Goal: Transaction & Acquisition: Obtain resource

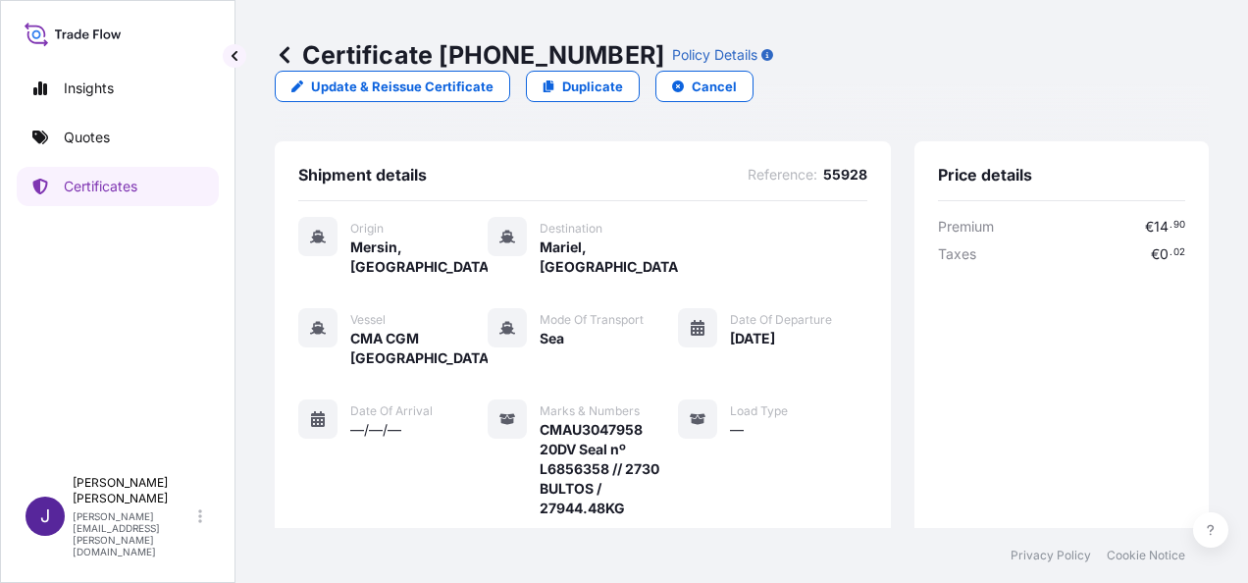
scroll to position [563, 0]
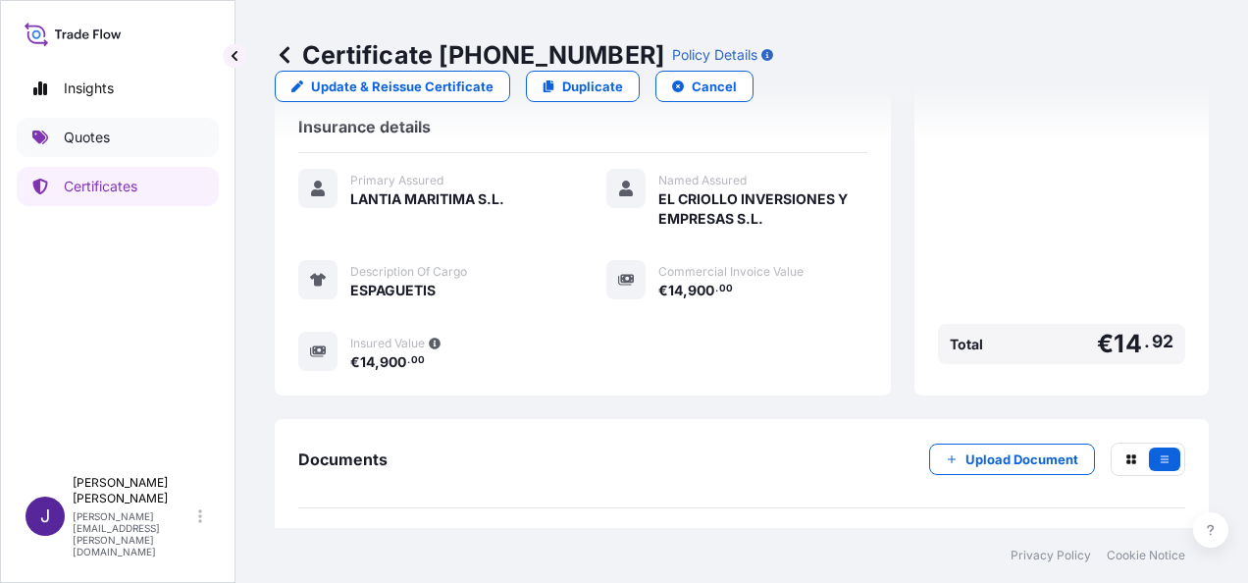
click at [114, 141] on link "Quotes" at bounding box center [118, 137] width 202 height 39
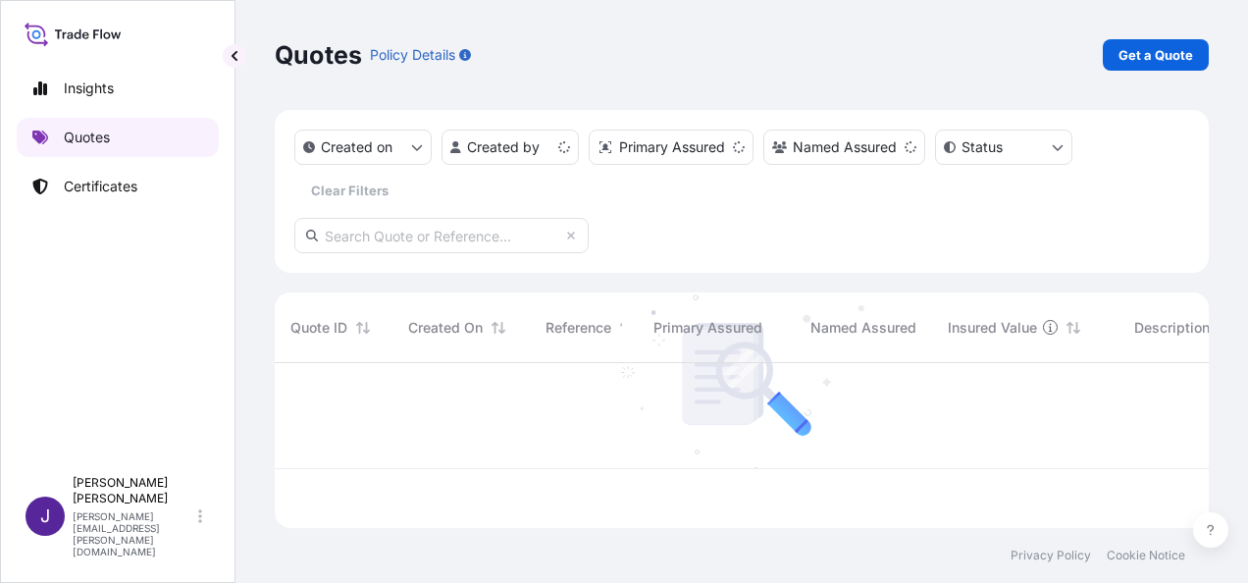
scroll to position [161, 919]
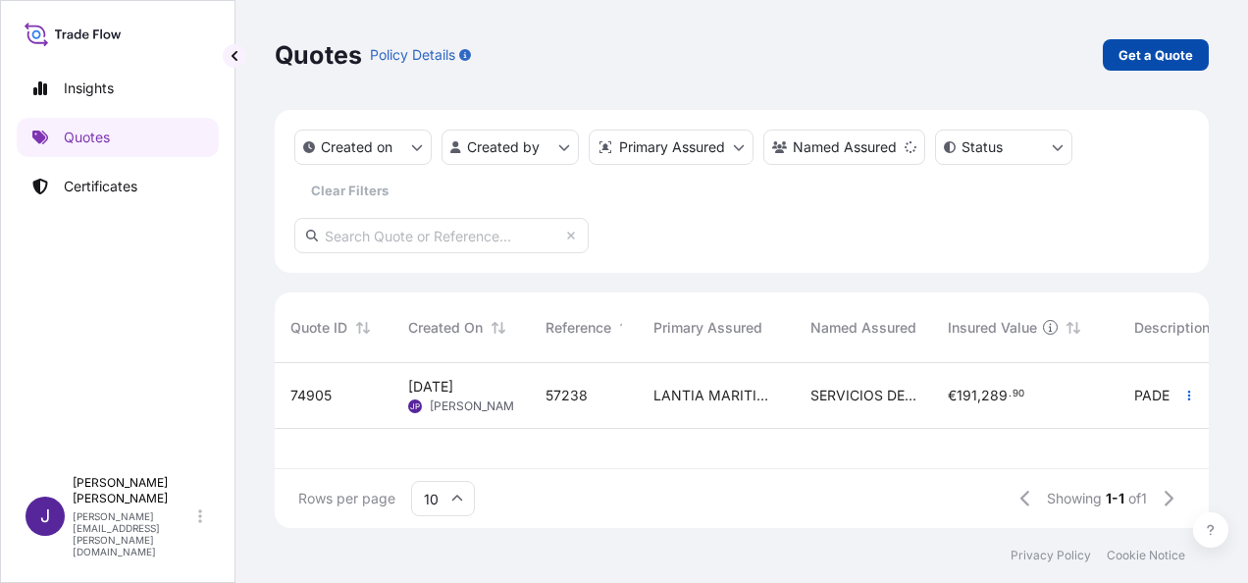
click at [1146, 68] on link "Get a Quote" at bounding box center [1156, 54] width 106 height 31
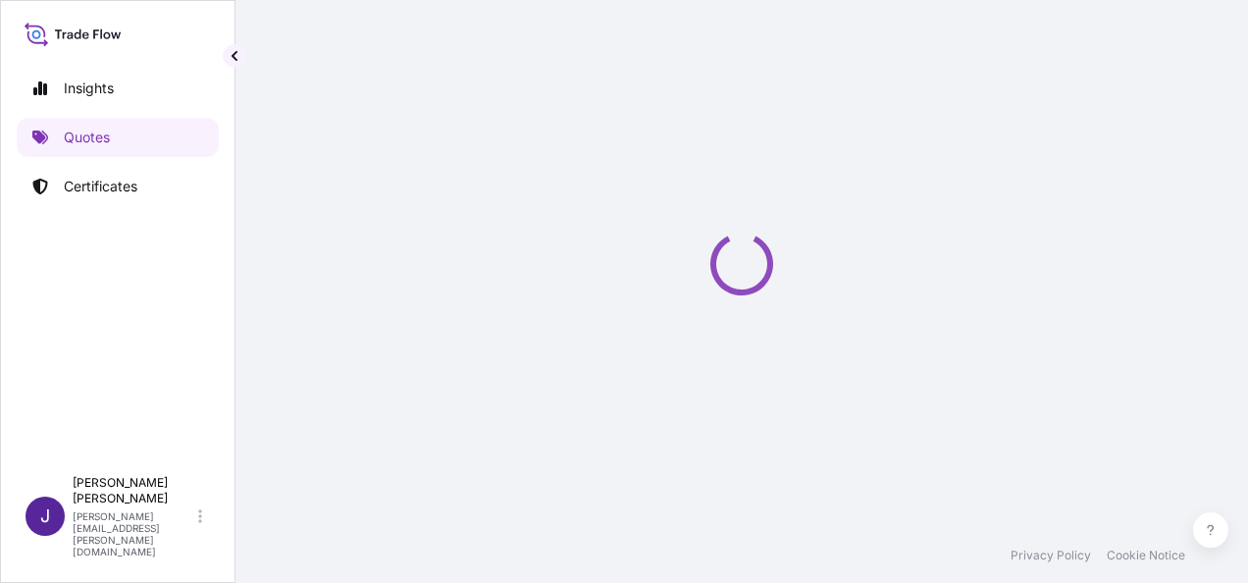
select select "Sea"
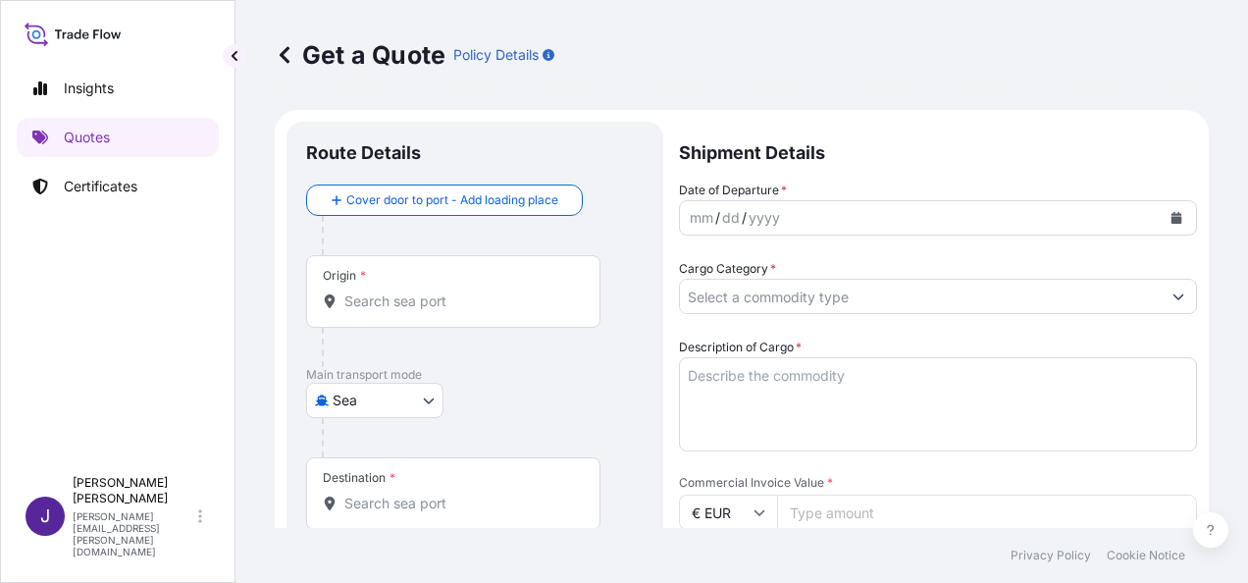
scroll to position [31, 0]
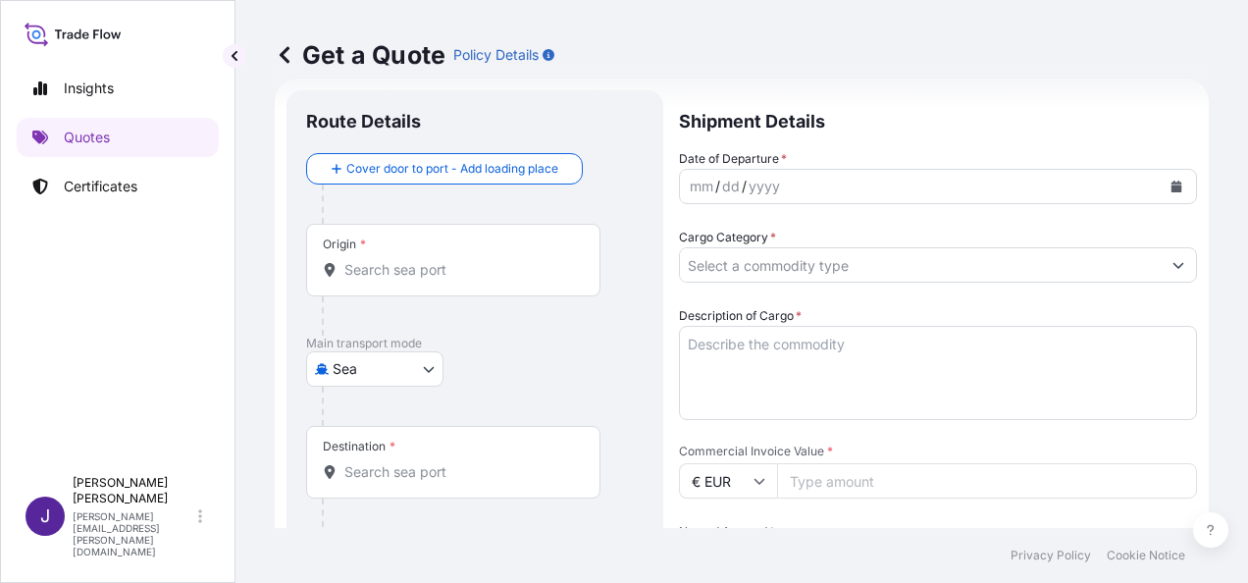
click at [1161, 194] on button "Calendar" at bounding box center [1176, 186] width 31 height 31
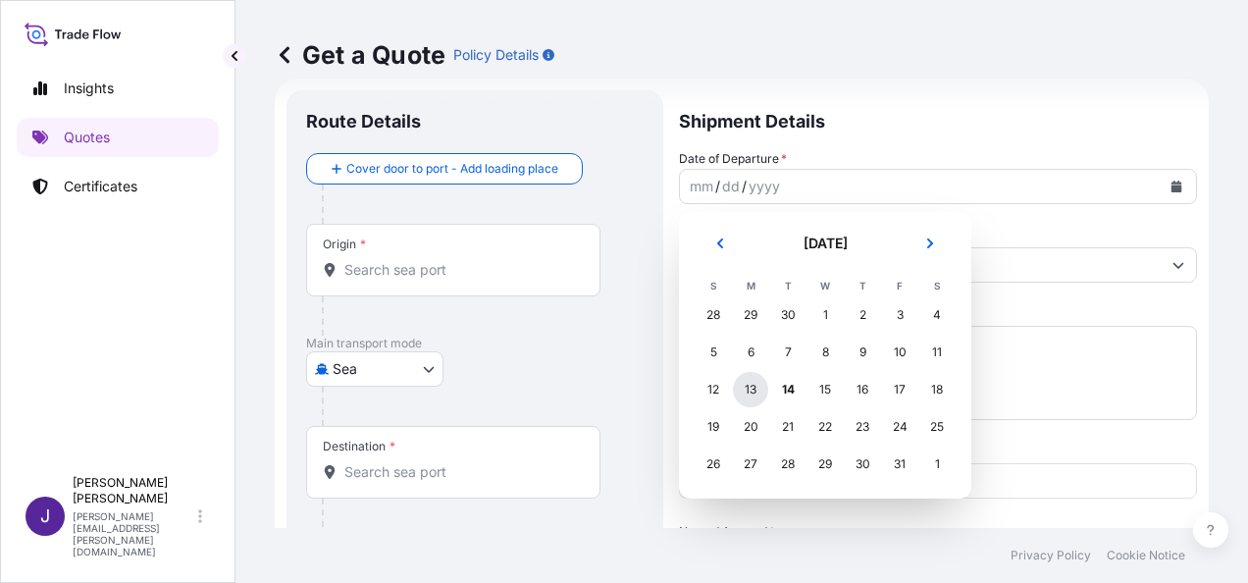
click at [747, 394] on div "13" at bounding box center [750, 389] width 35 height 35
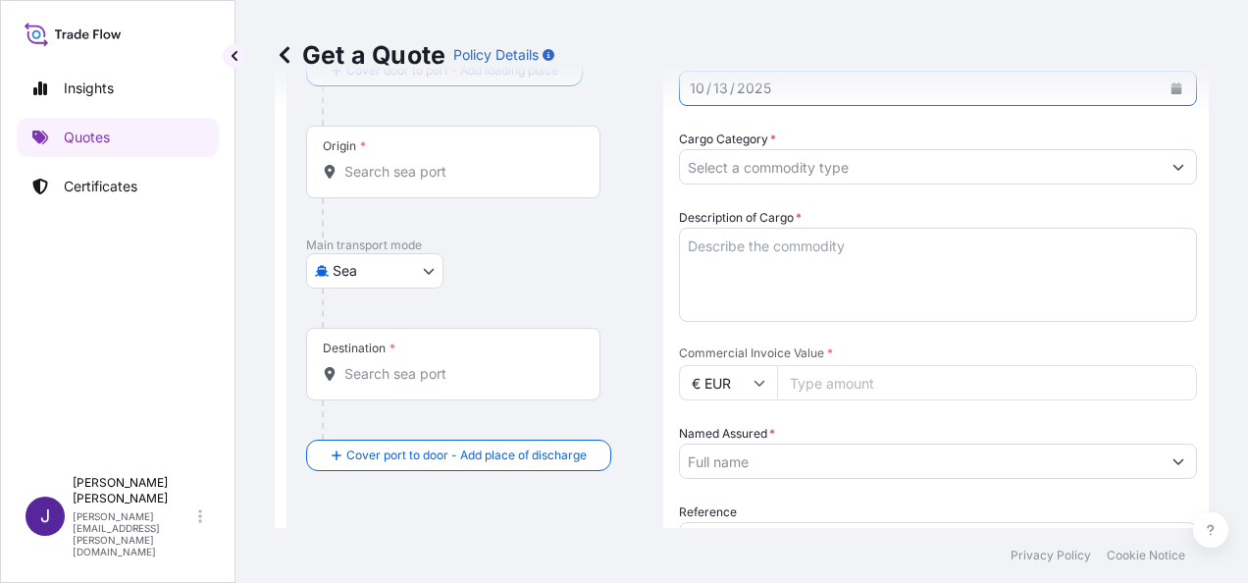
scroll to position [228, 0]
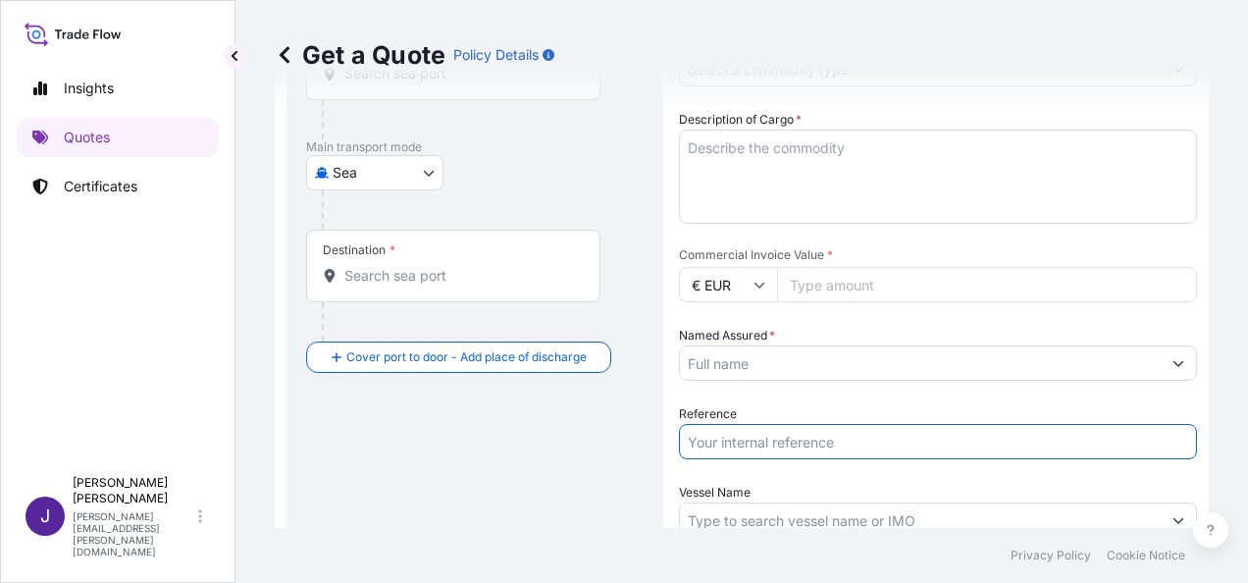
click at [748, 442] on input "Reference" at bounding box center [938, 441] width 518 height 35
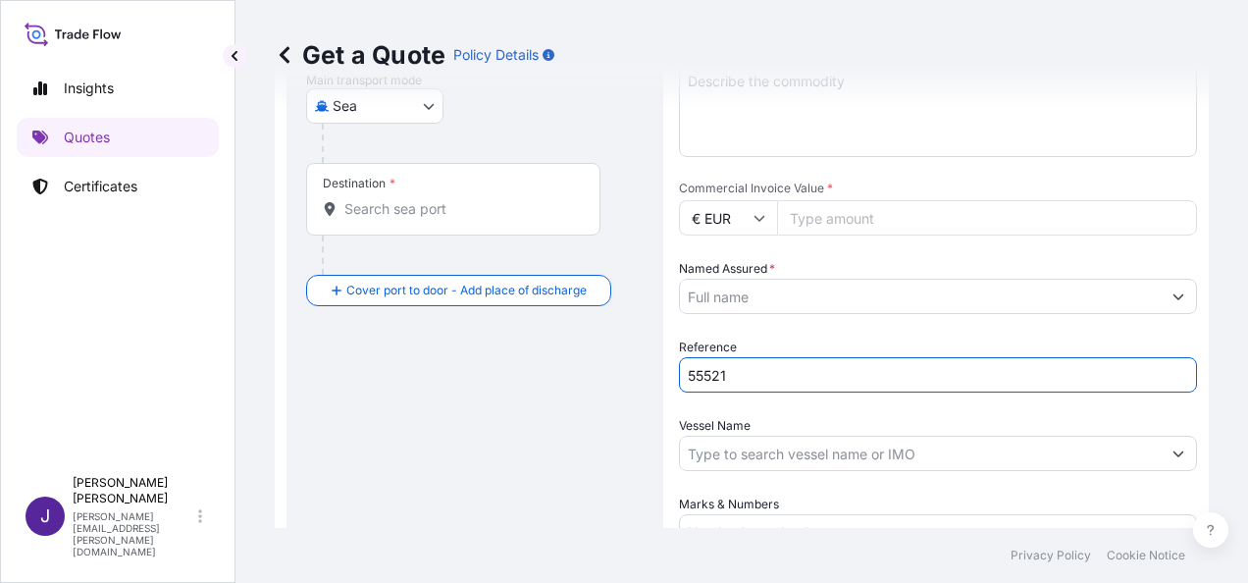
scroll to position [326, 0]
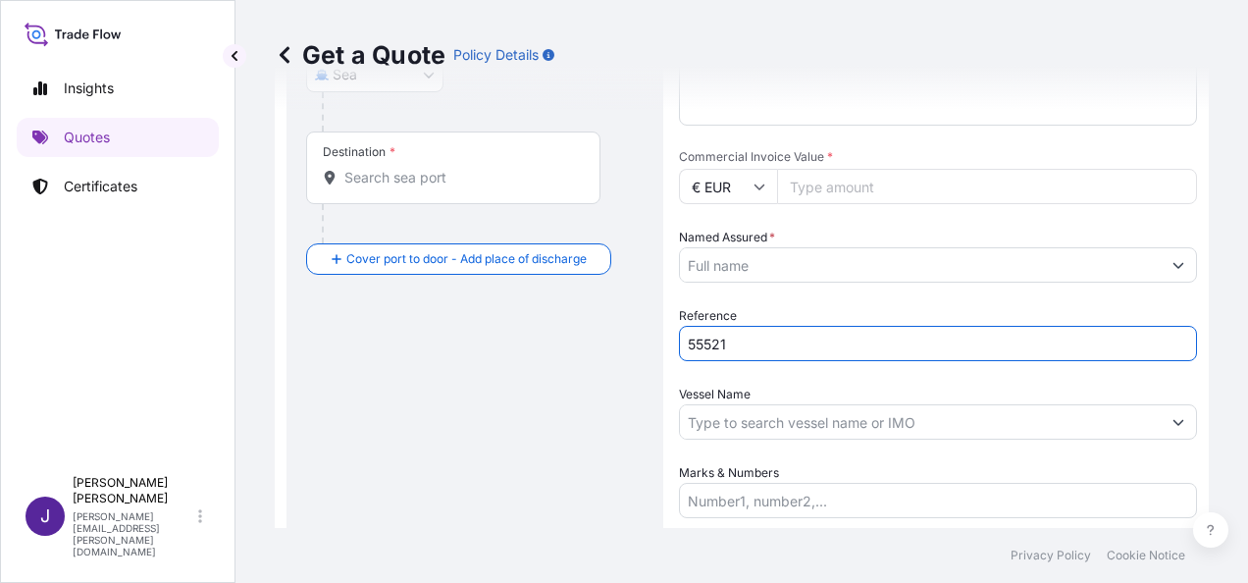
type input "55521"
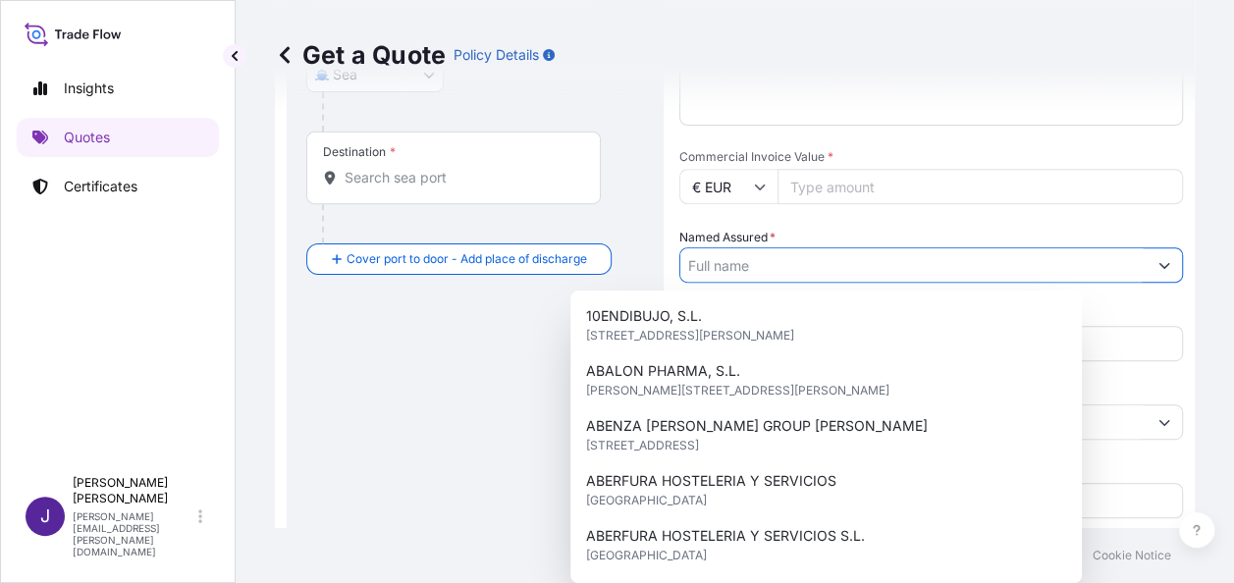
click at [795, 265] on input "Named Assured *" at bounding box center [913, 264] width 466 height 35
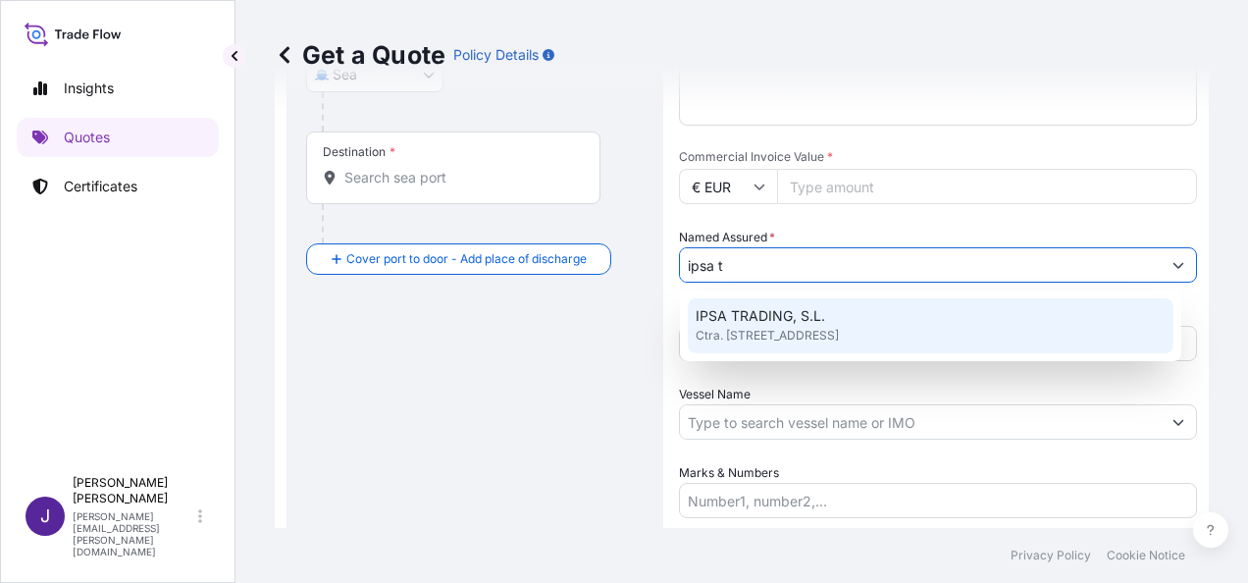
click at [764, 334] on span "Ctra. Toledo, 26, oficina 205, 13005 Ciudad Real, España, TOLEDO, SPAIN" at bounding box center [767, 336] width 143 height 20
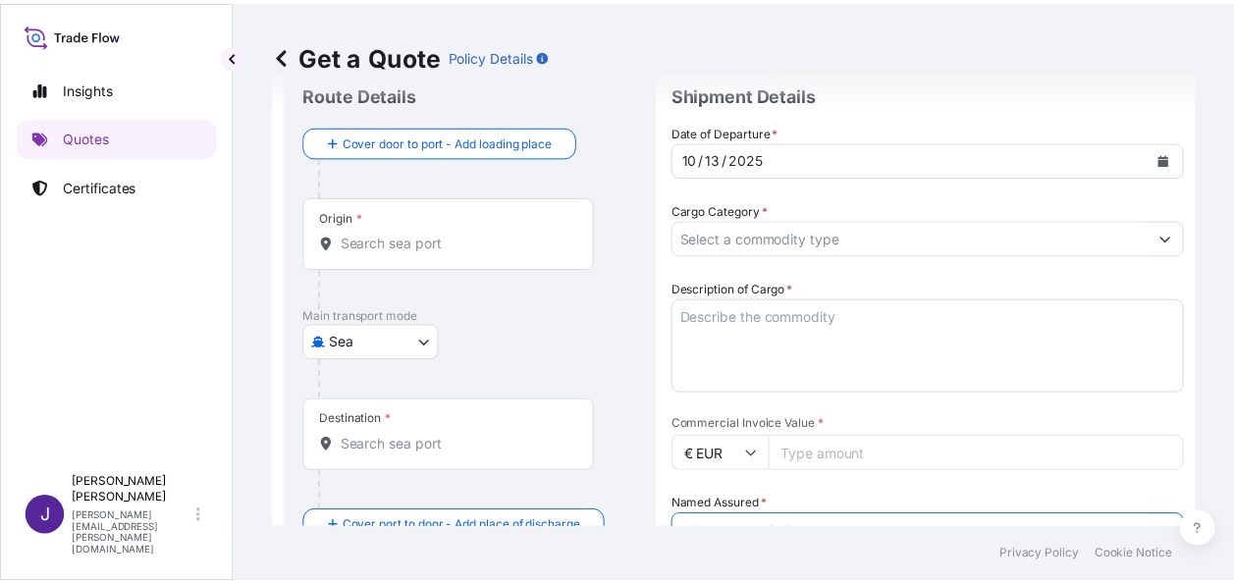
scroll to position [31, 0]
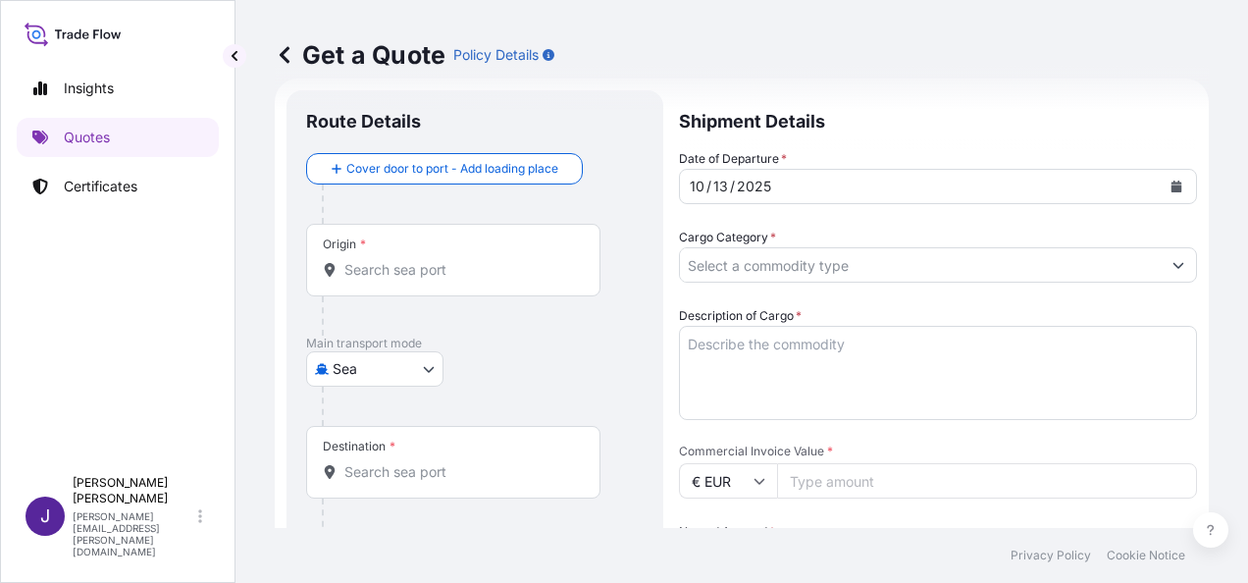
type input "IPSA TRADING, S.L."
click at [416, 283] on div "Origin *" at bounding box center [453, 260] width 294 height 73
click at [416, 280] on input "Origin *" at bounding box center [460, 270] width 232 height 20
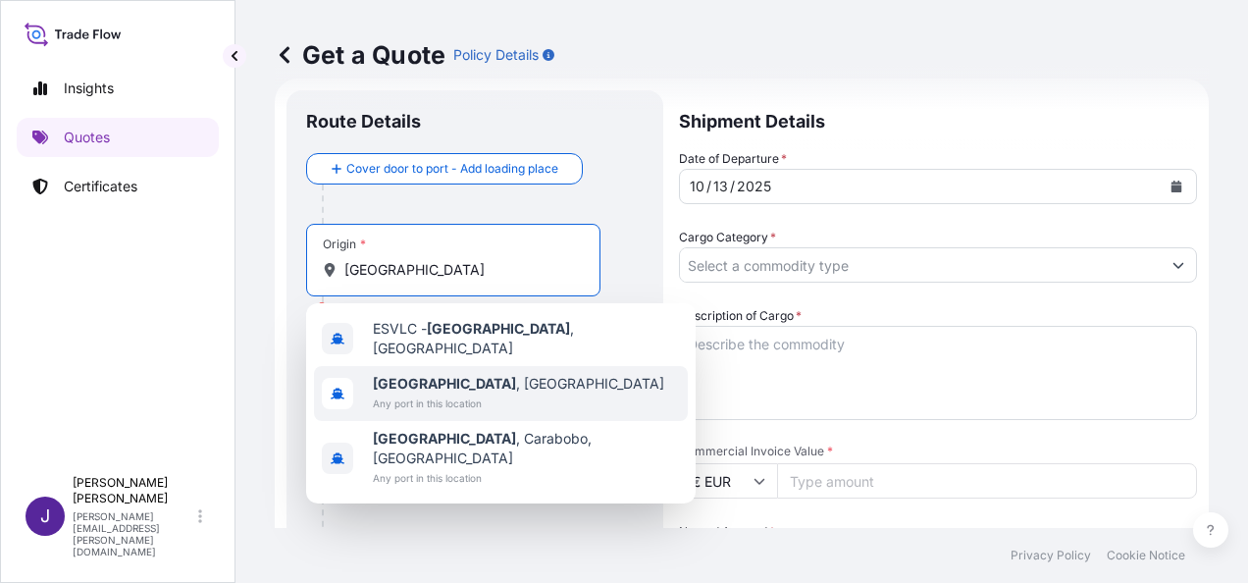
click at [473, 395] on span "Any port in this location" at bounding box center [518, 404] width 291 height 20
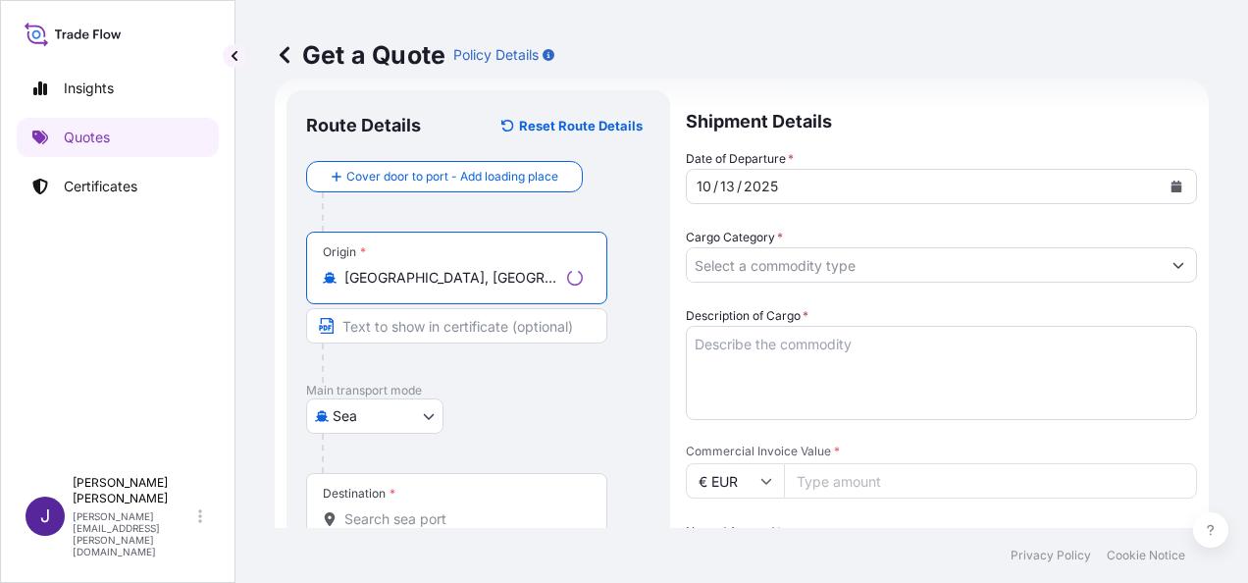
type input "Valencia, Spain"
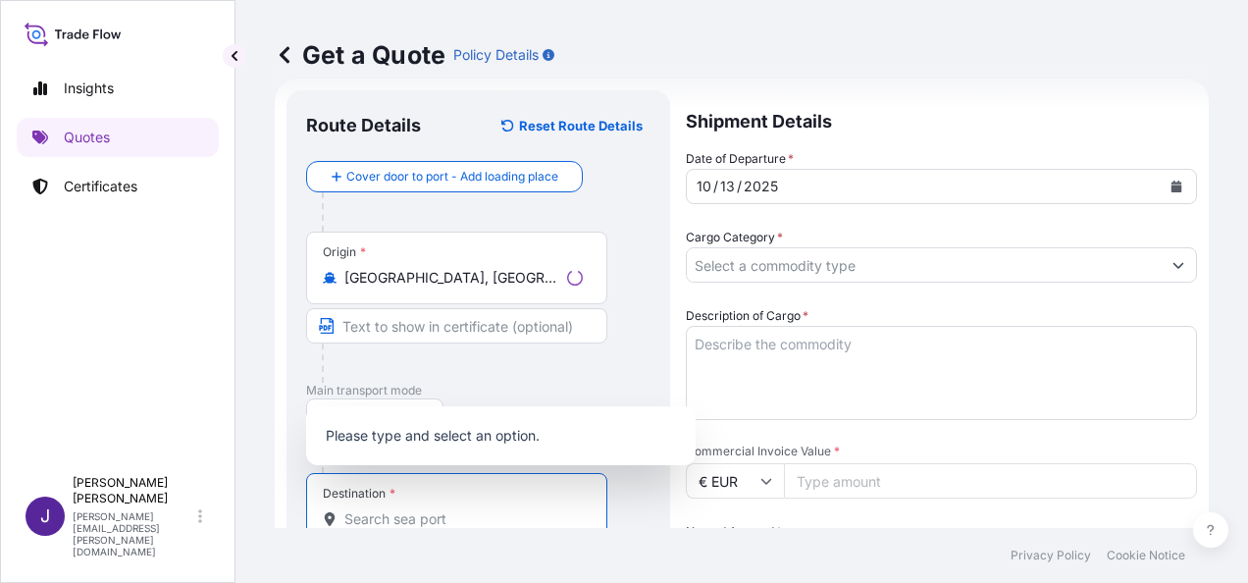
click at [396, 512] on input "Destination *" at bounding box center [463, 519] width 238 height 20
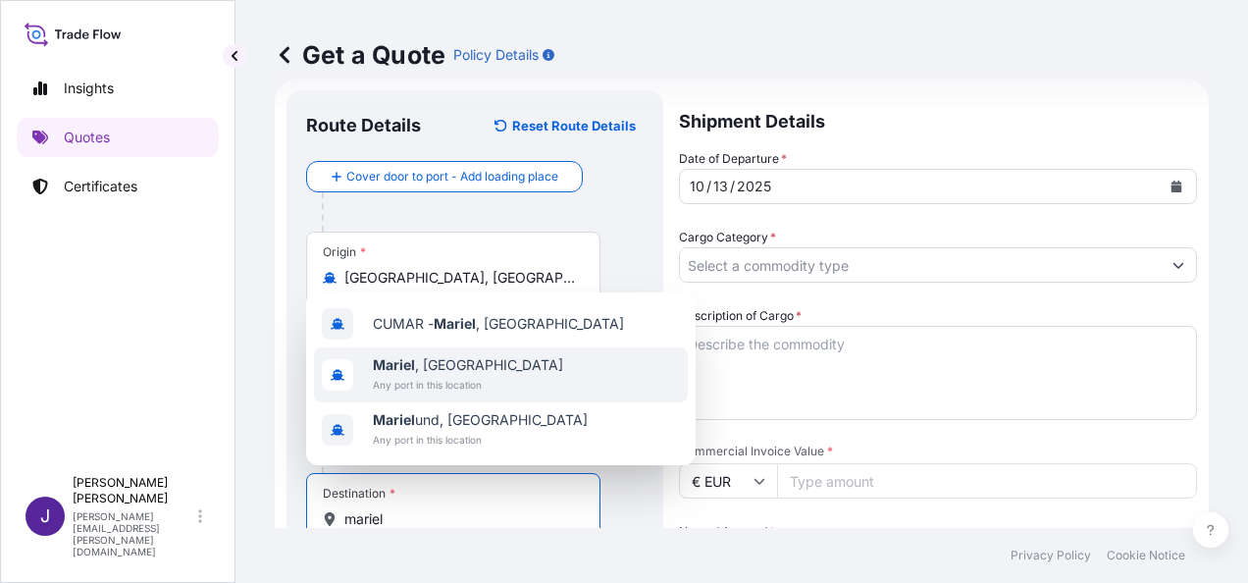
click at [445, 355] on span "Mariel , [GEOGRAPHIC_DATA]" at bounding box center [468, 365] width 190 height 20
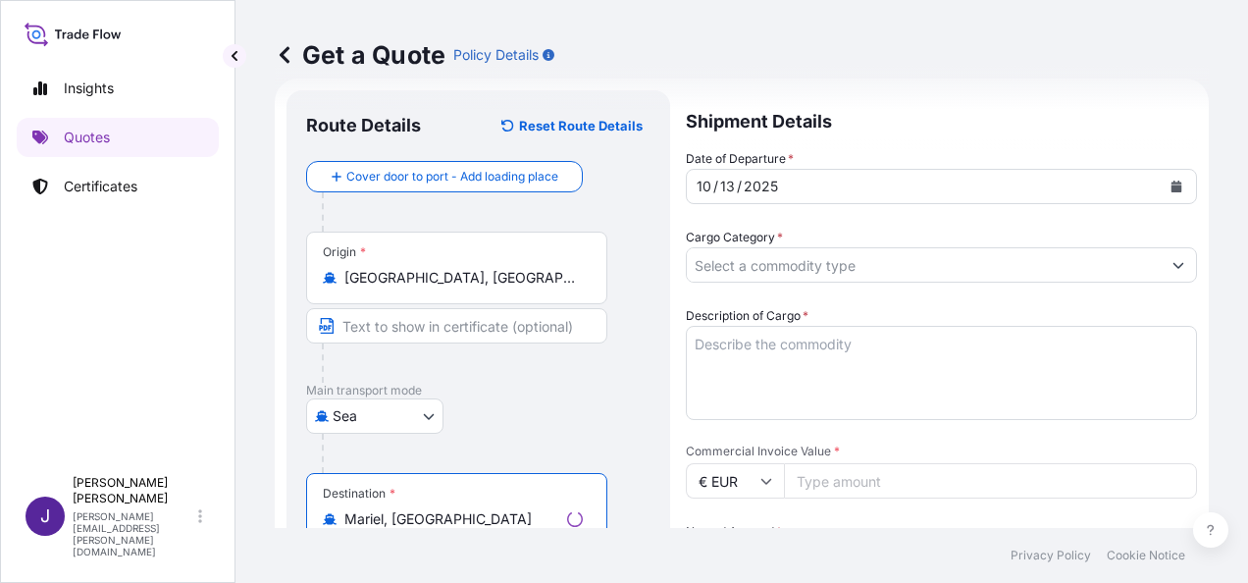
type input "Mariel, [GEOGRAPHIC_DATA]"
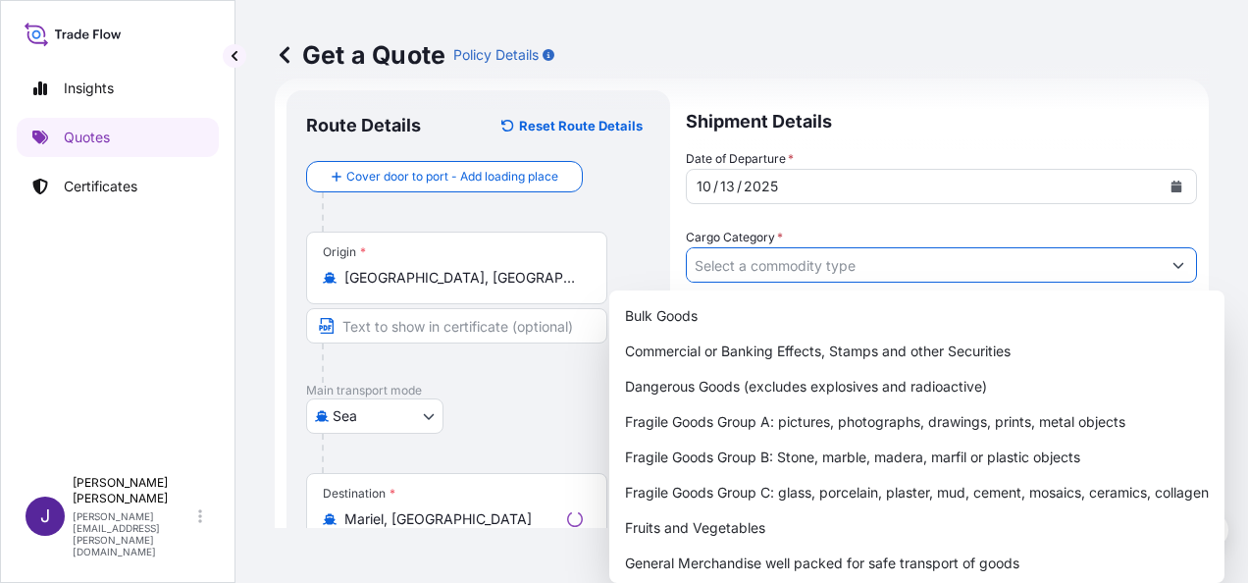
click at [717, 259] on input "Cargo Category *" at bounding box center [924, 264] width 474 height 35
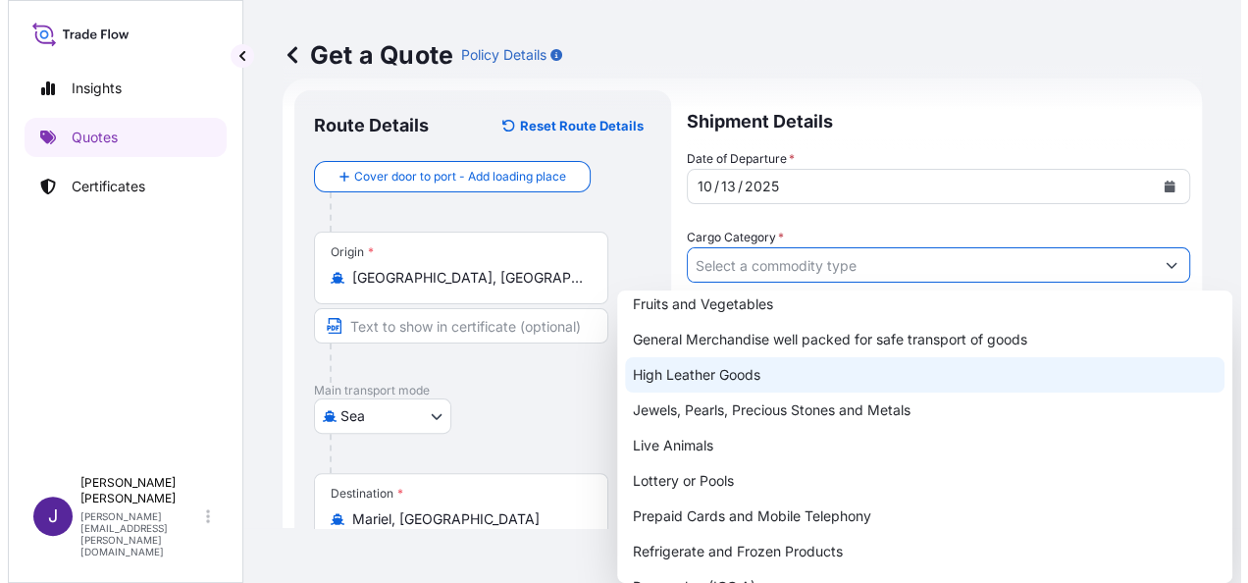
scroll to position [243, 0]
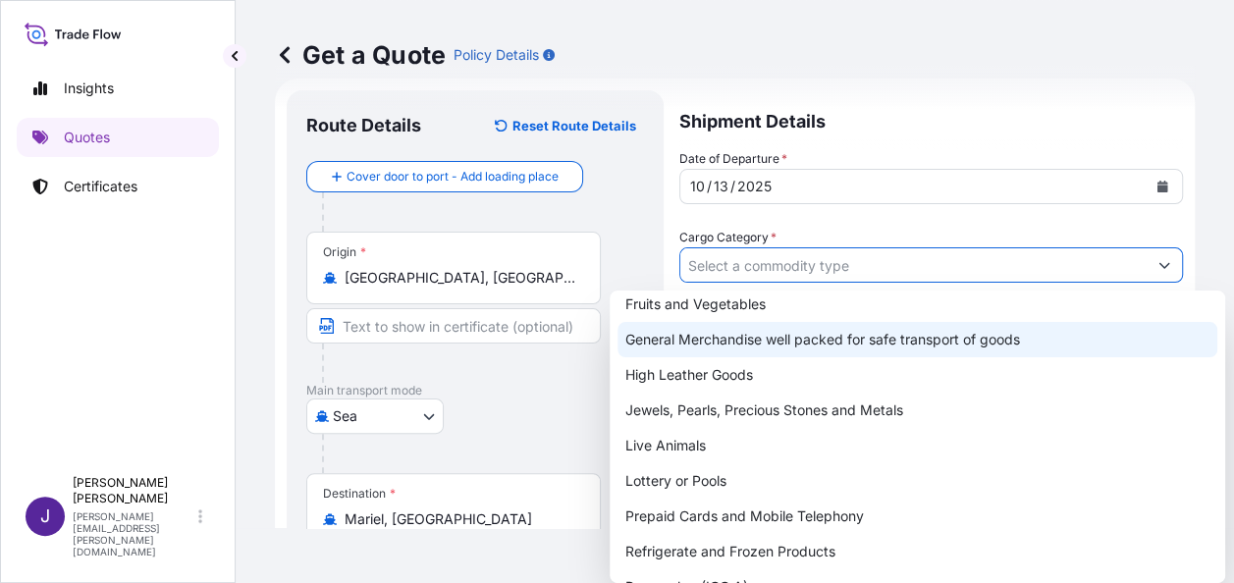
click at [750, 339] on div "General Merchandise well packed for safe transport of goods" at bounding box center [917, 339] width 600 height 35
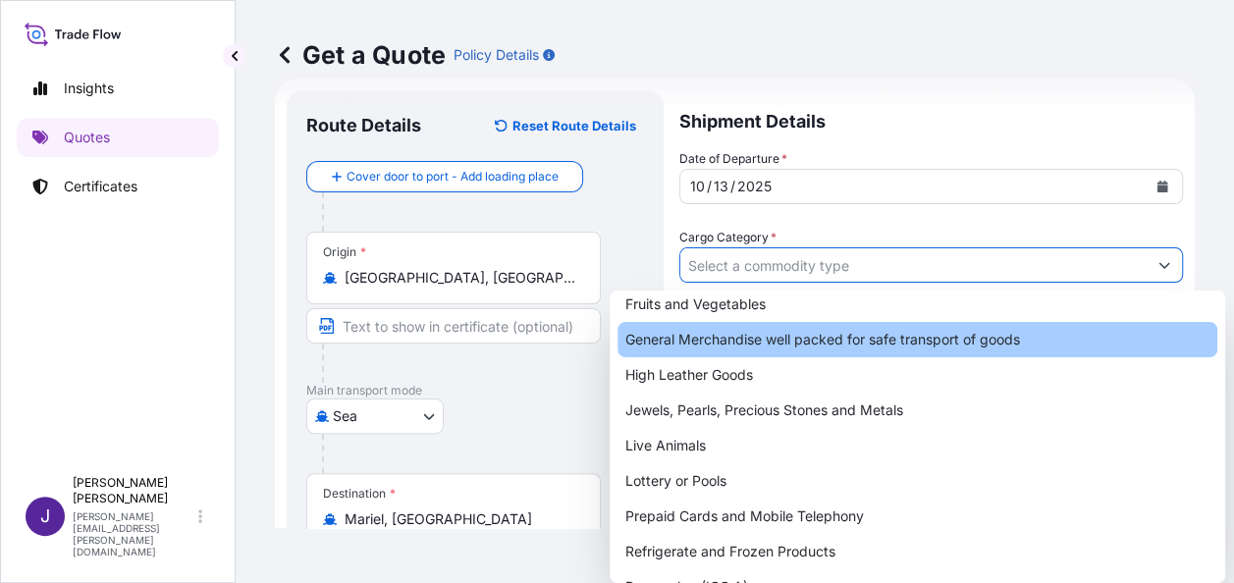
type input "General Merchandise well packed for safe transport of goods"
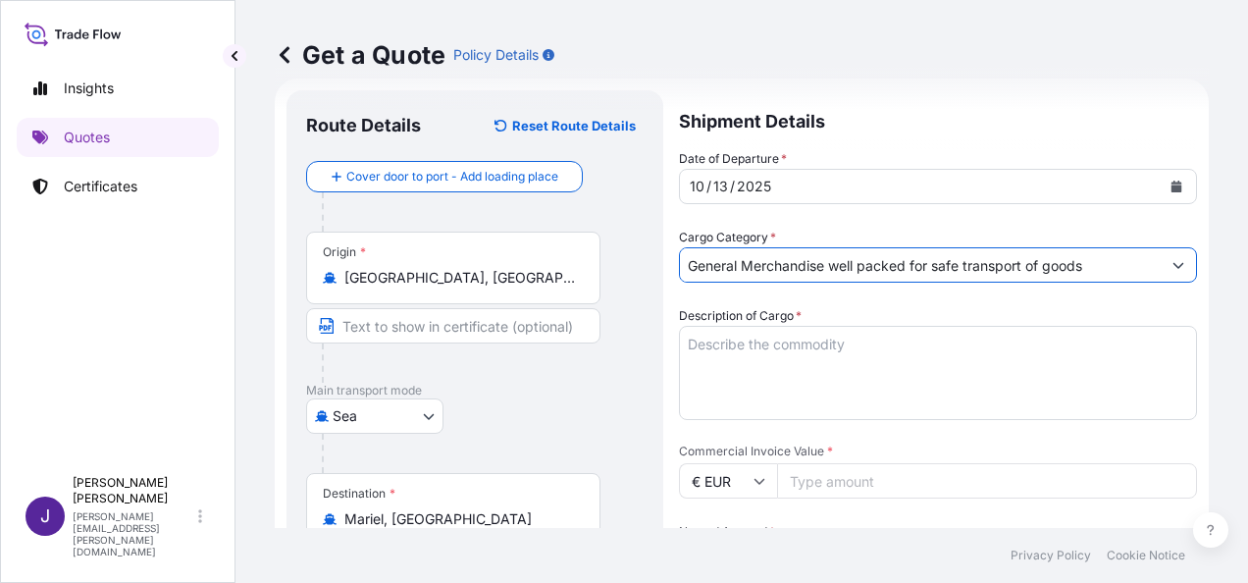
click at [777, 352] on textarea "Description of Cargo *" at bounding box center [938, 373] width 518 height 94
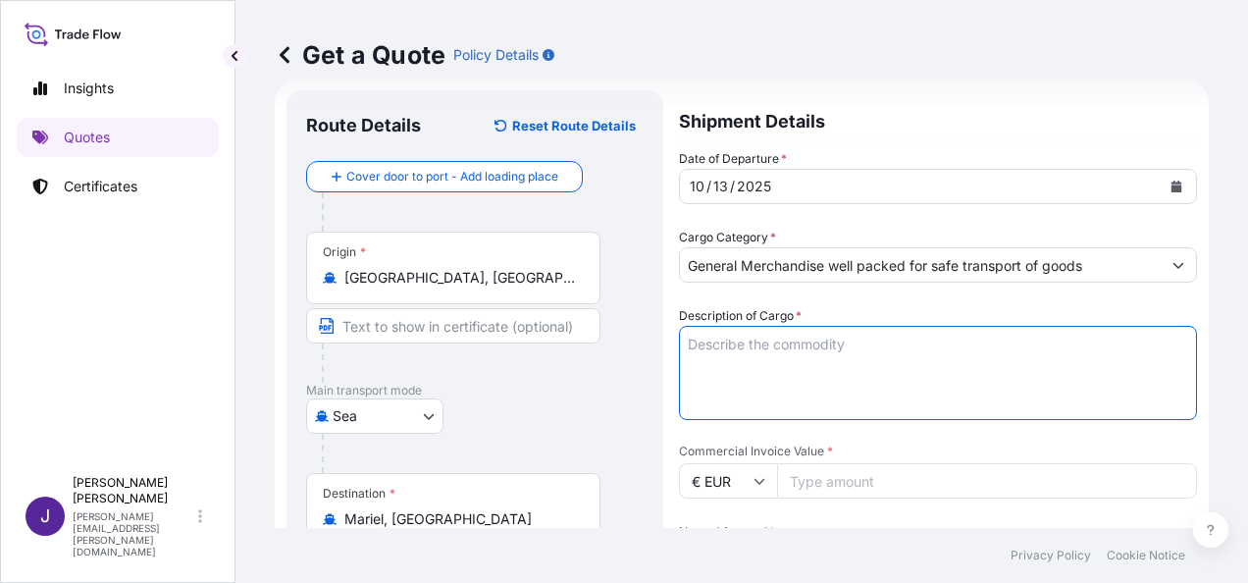
click at [794, 351] on textarea "Description of Cargo *" at bounding box center [938, 373] width 518 height 94
paste textarea "REFRESCOS BRIO"
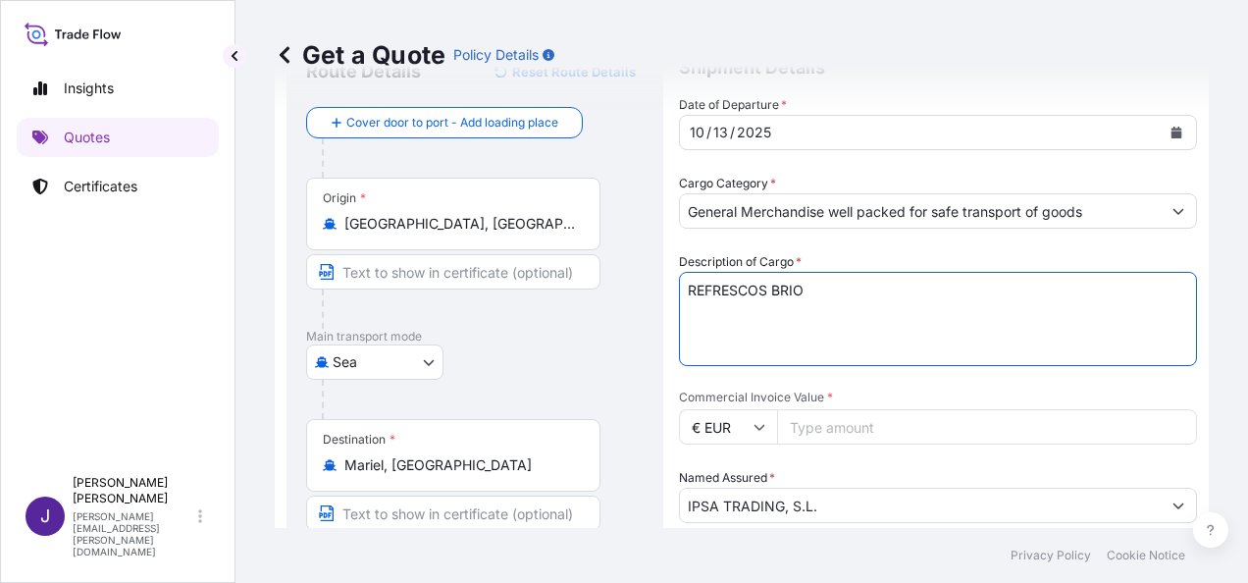
scroll to position [228, 0]
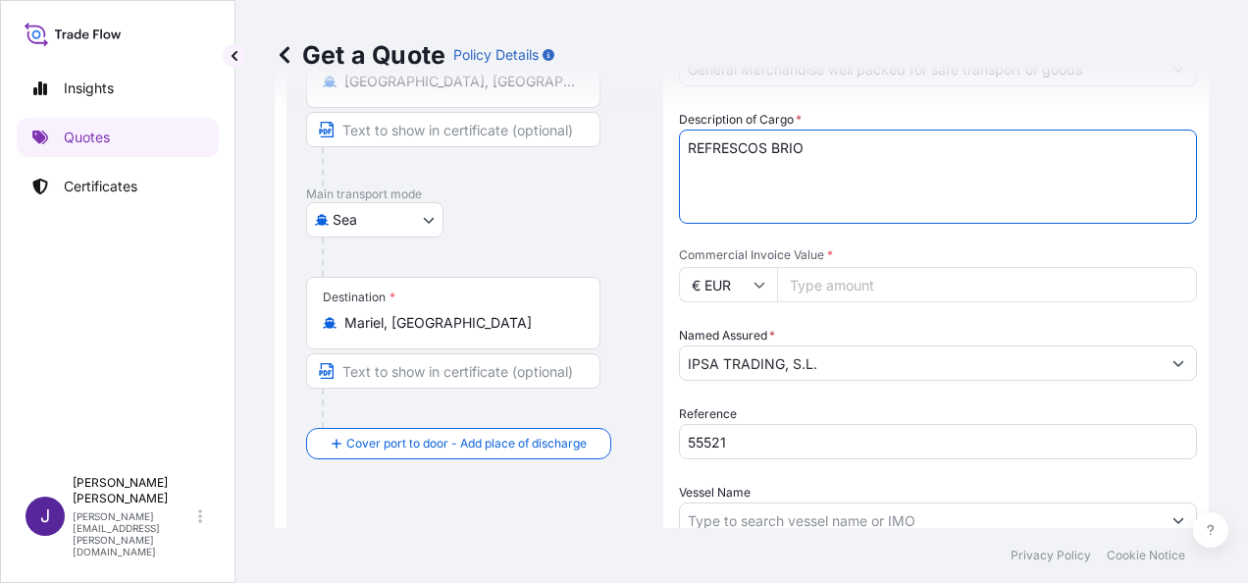
type textarea "REFRESCOS BRIO"
click at [851, 290] on input "Commercial Invoice Value *" at bounding box center [987, 284] width 420 height 35
type input "83806.99"
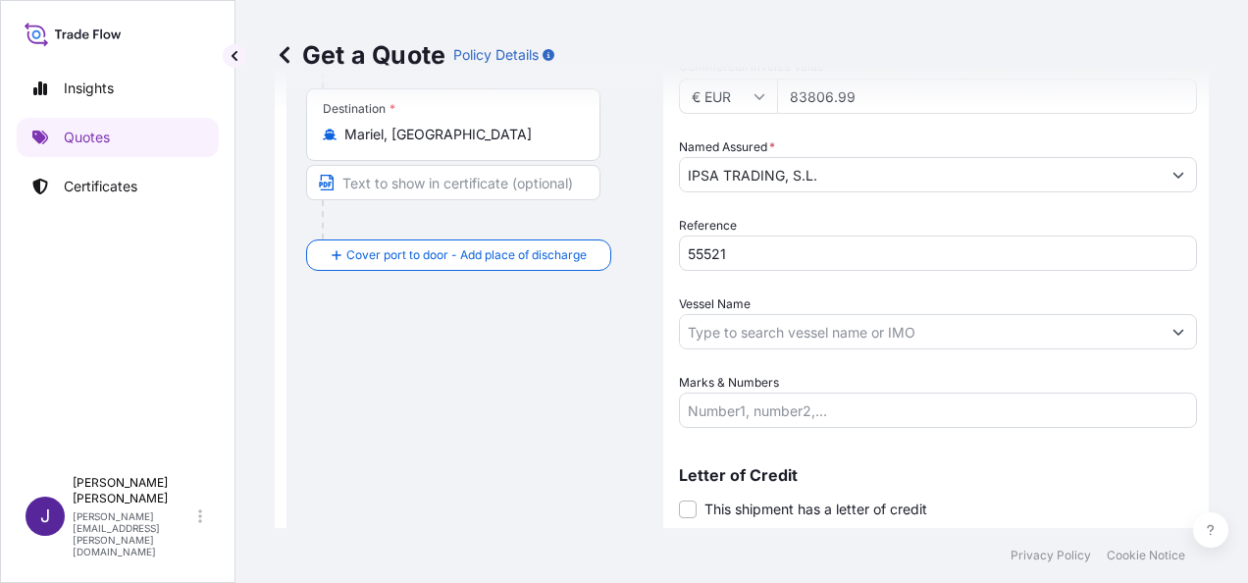
scroll to position [424, 0]
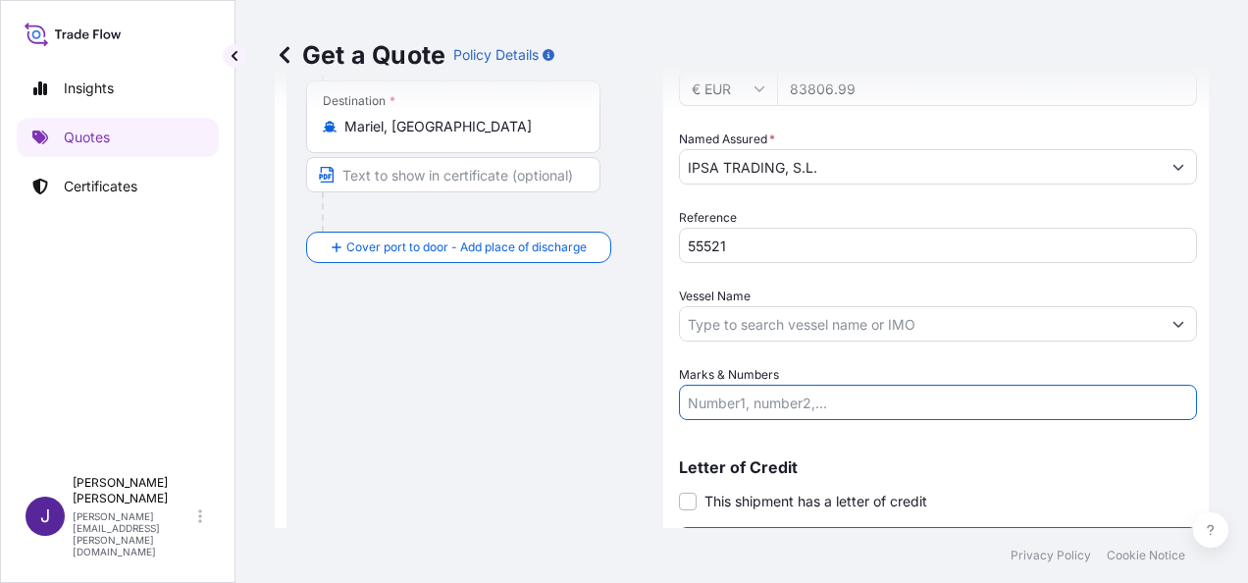
click at [803, 397] on input "Marks & Numbers" at bounding box center [938, 402] width 518 height 35
paste input "FCL CONTAINER TRDU7632987 Seal ES0034945 - 2418 BOX 20.434,27 KGS TCIU4212871 S…"
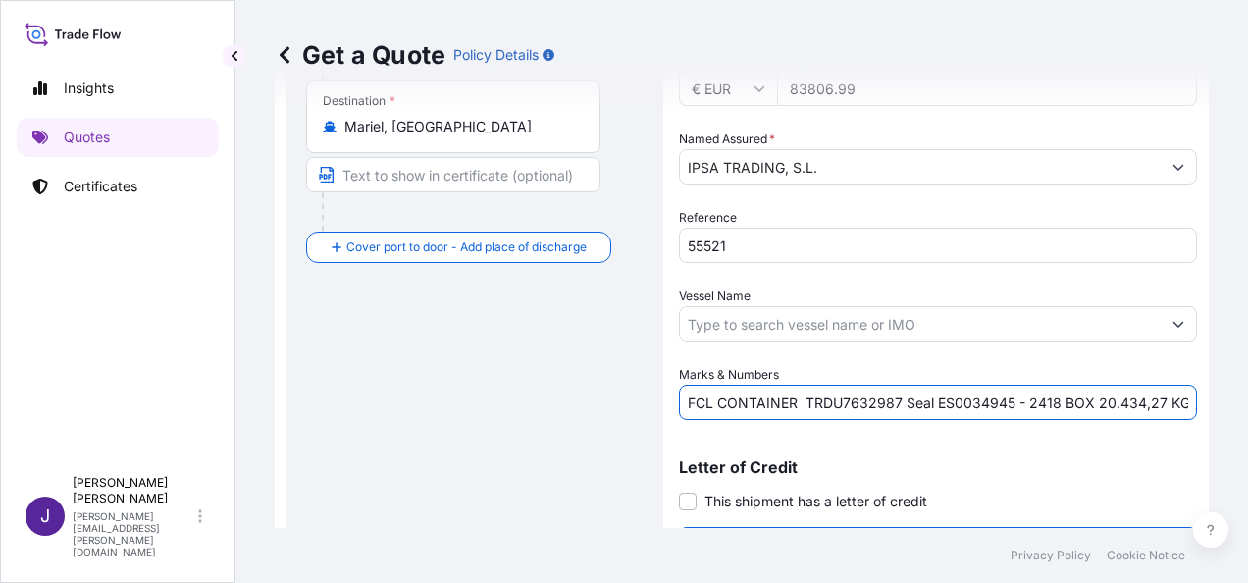
scroll to position [0, 1543]
type input "FCL CONTAINER TRDU7632987 Seal ES0034945 - 2418 BOX 20.434,27 KGS TCIU4212871 S…"
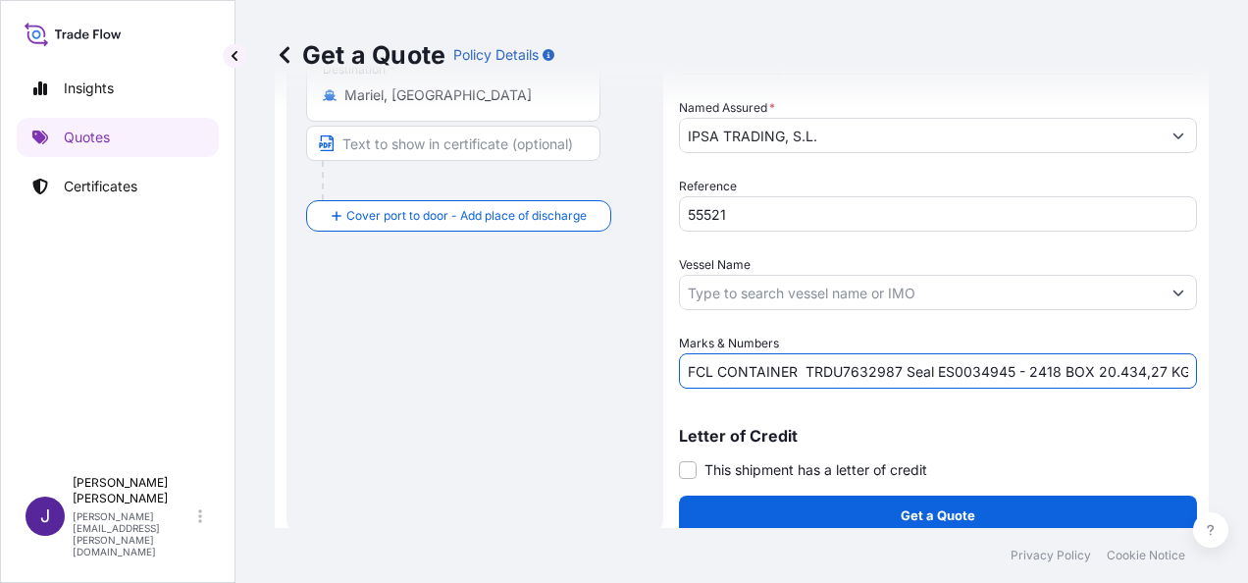
scroll to position [473, 0]
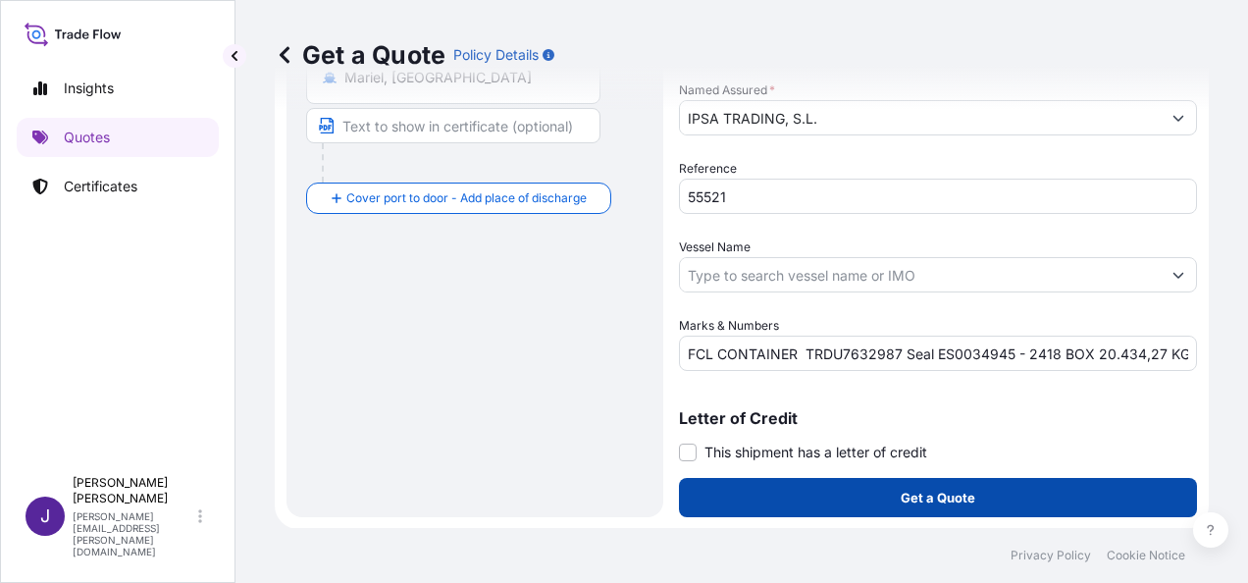
click at [861, 500] on button "Get a Quote" at bounding box center [938, 497] width 518 height 39
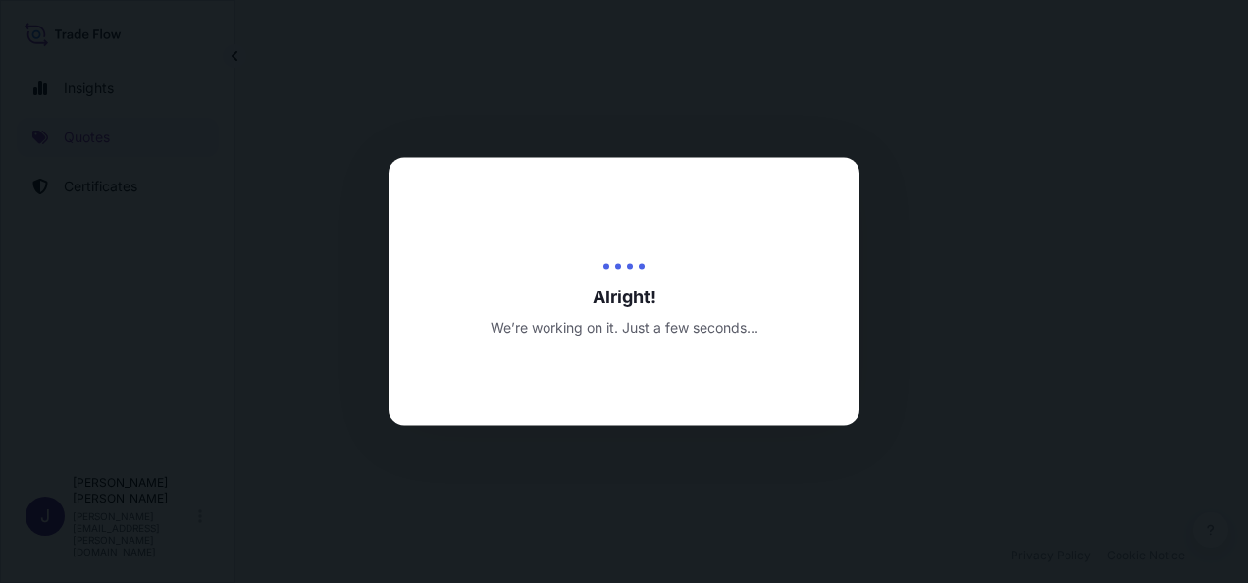
select select "Sea"
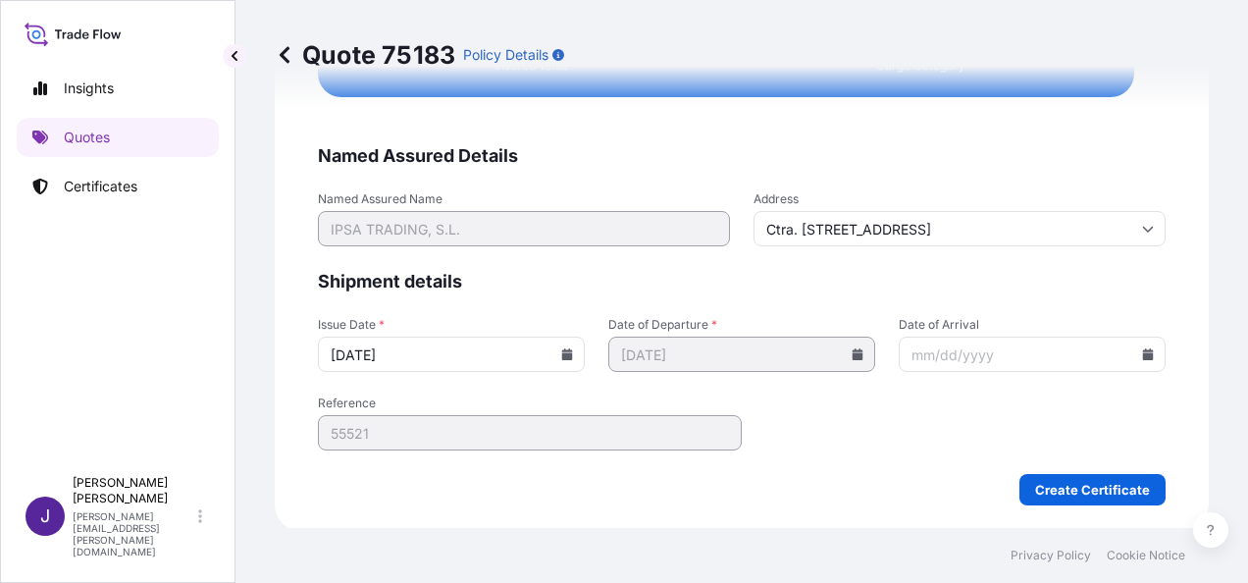
scroll to position [3709, 0]
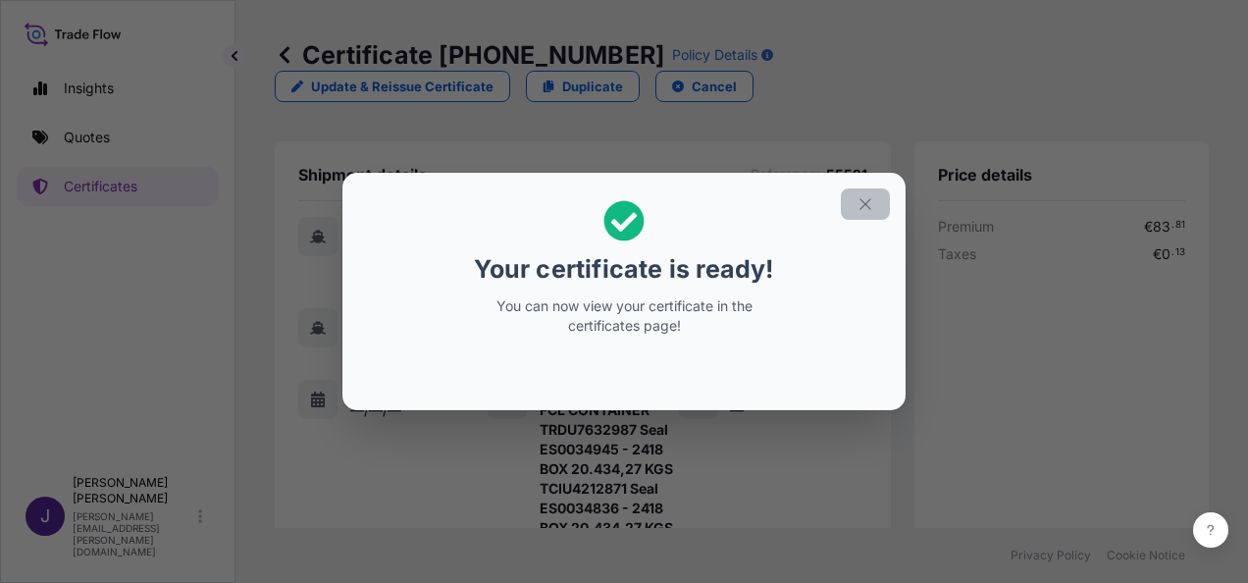
click at [866, 194] on button "button" at bounding box center [865, 203] width 49 height 31
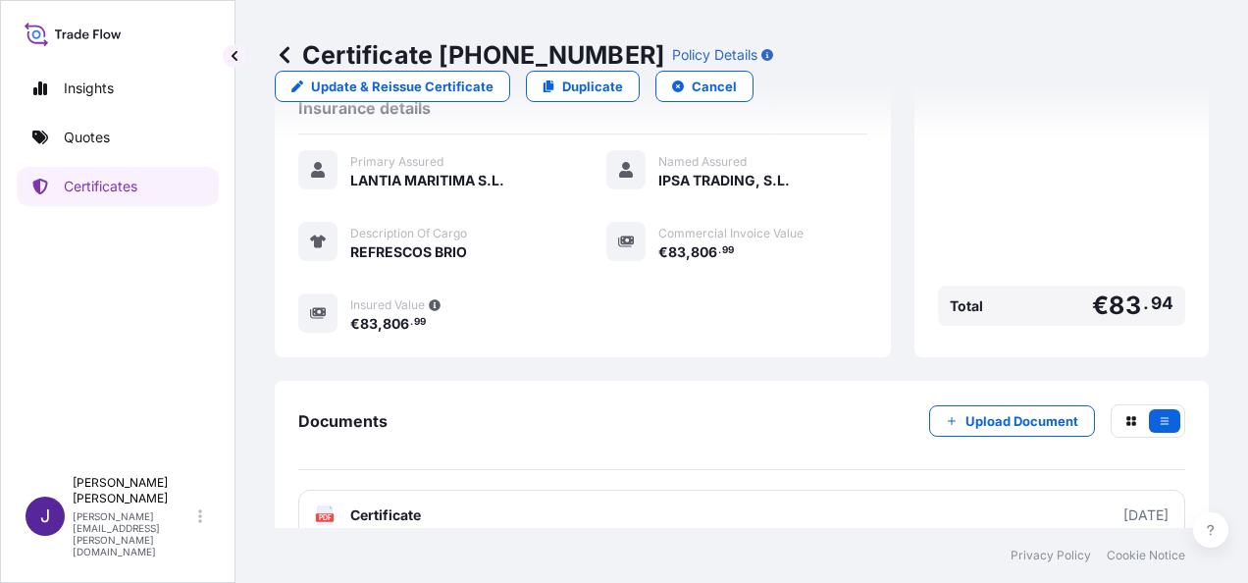
scroll to position [727, 0]
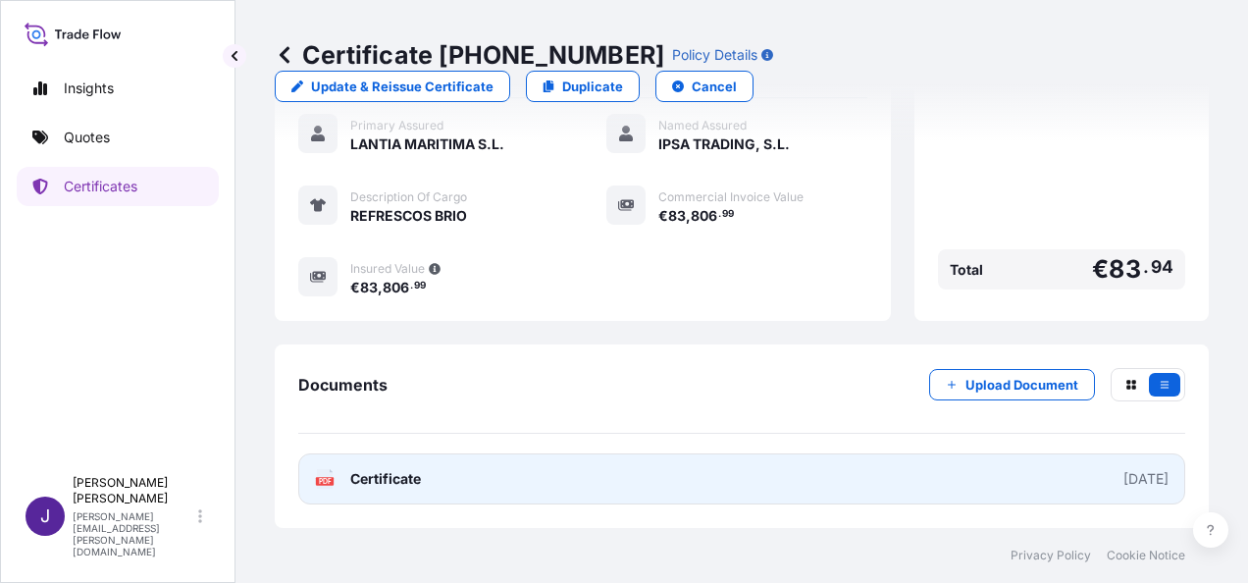
click at [686, 490] on link "PDF Certificate [DATE]" at bounding box center [741, 478] width 887 height 51
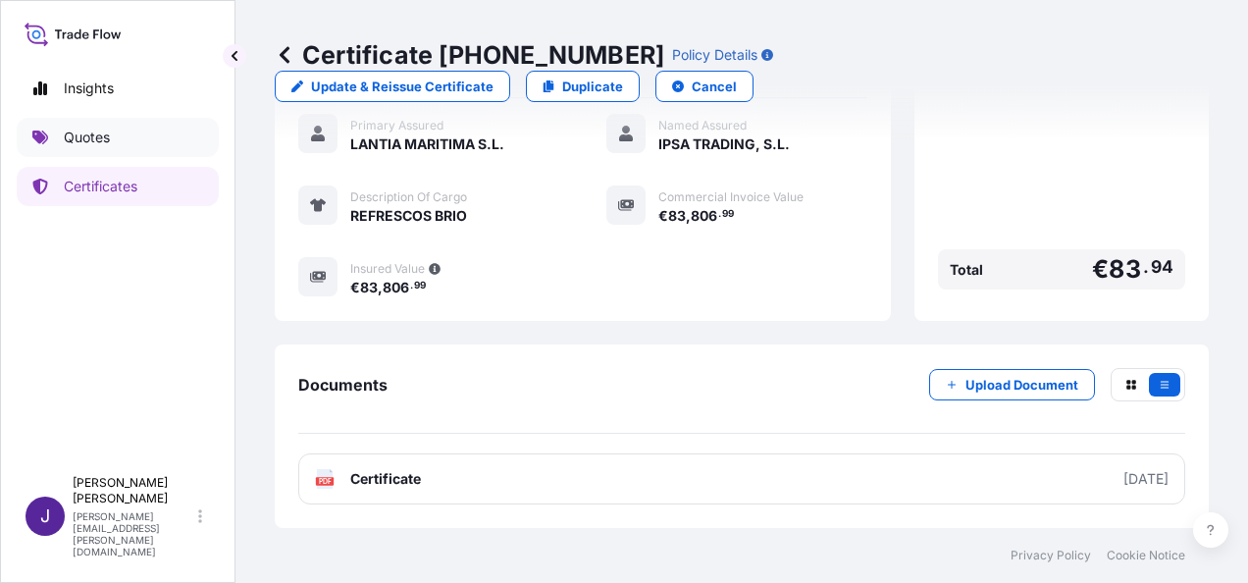
click at [83, 140] on p "Quotes" at bounding box center [87, 138] width 46 height 20
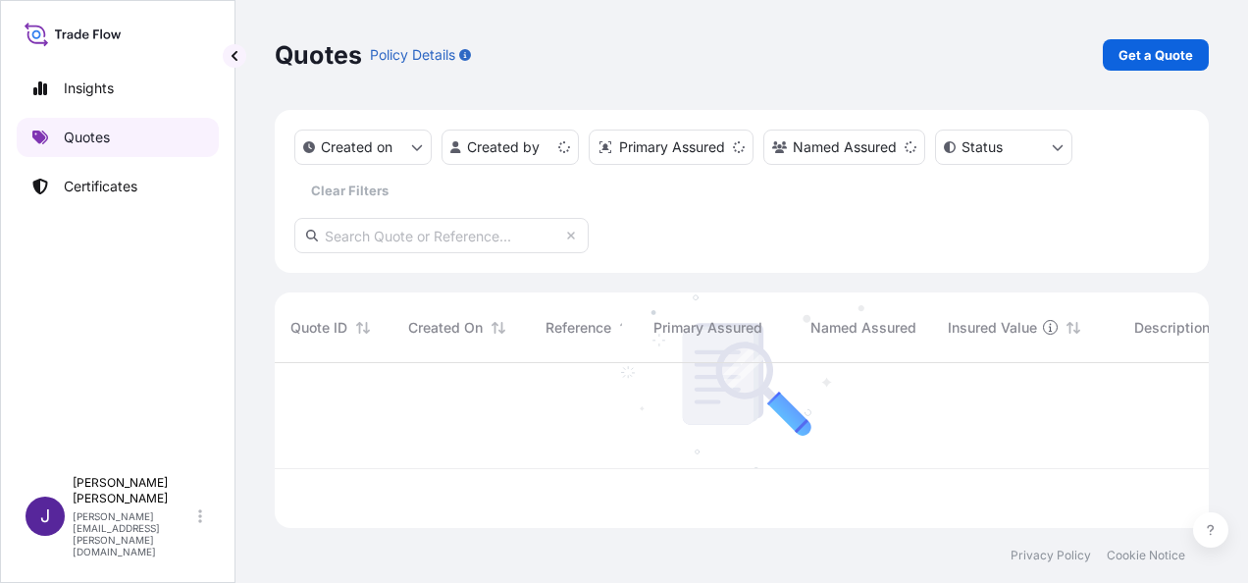
scroll to position [161, 919]
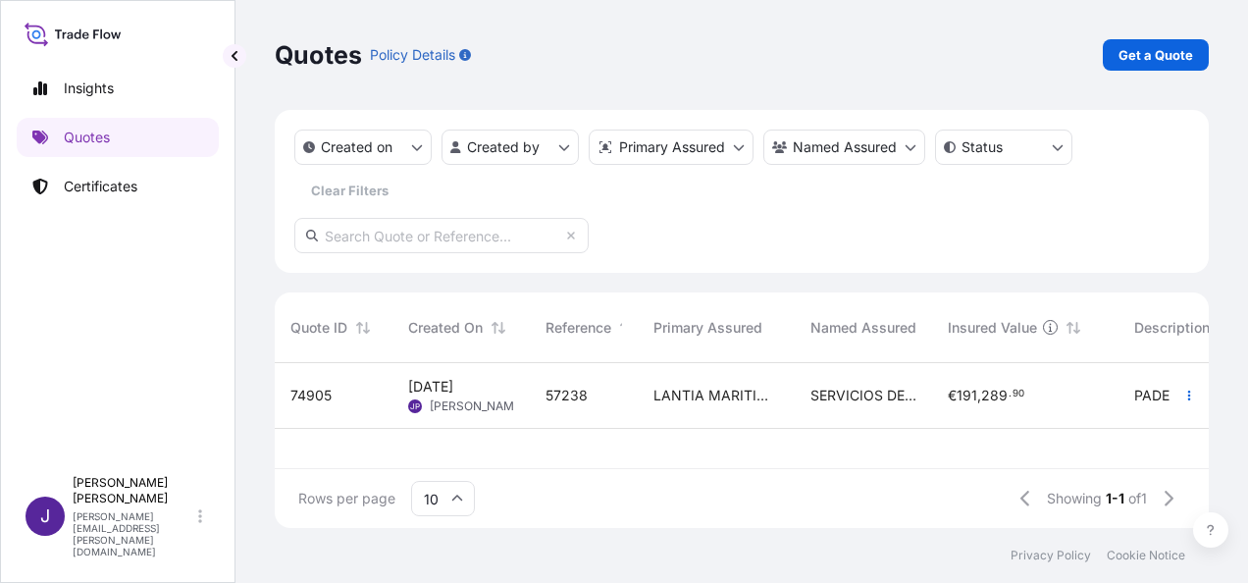
click at [721, 411] on div "LANTIA MARITIMA S.L." at bounding box center [716, 396] width 157 height 66
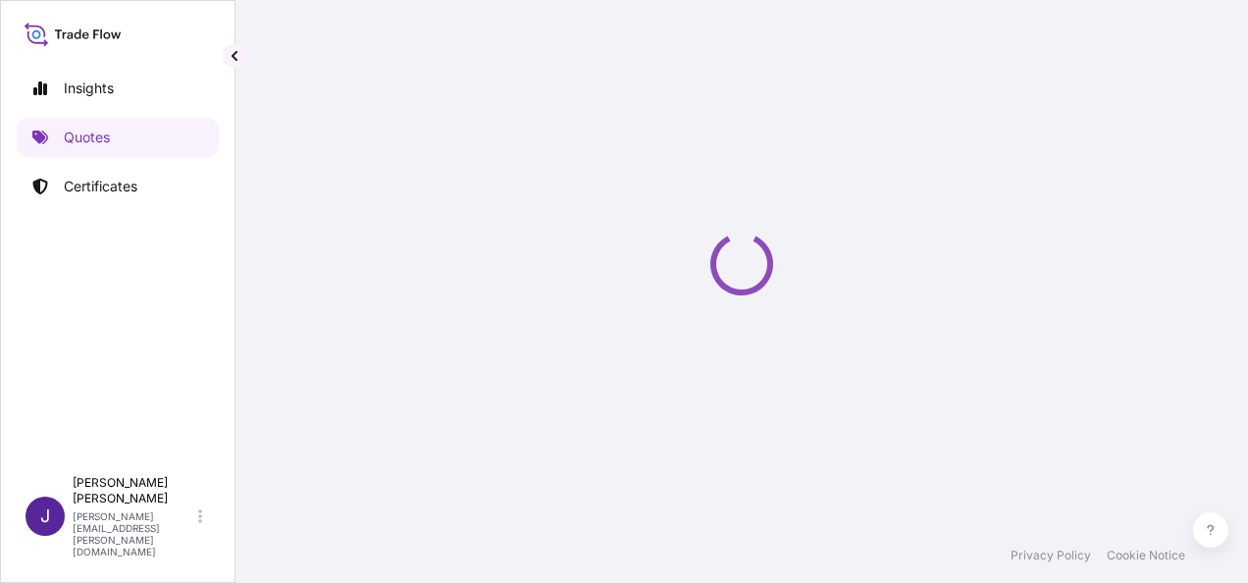
select select "Sea"
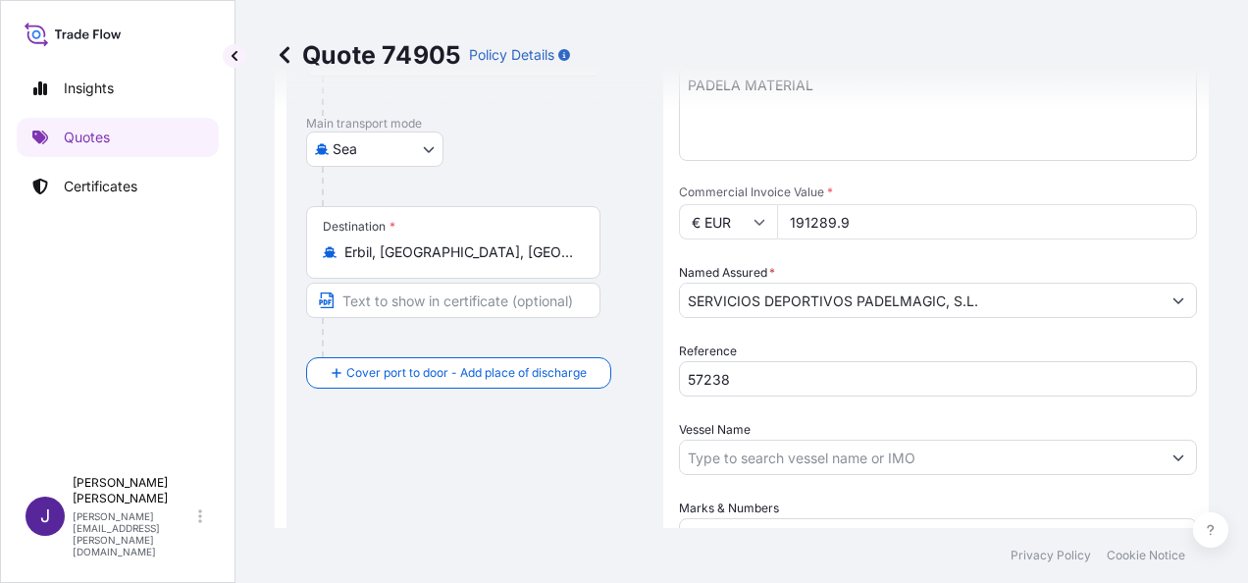
scroll to position [294, 0]
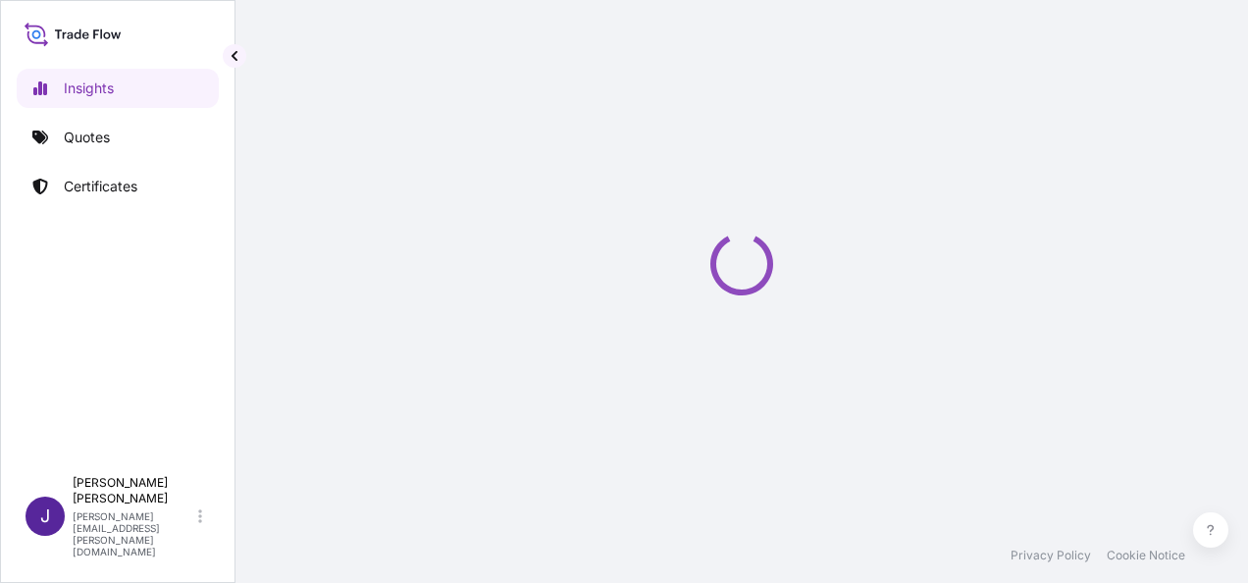
select select "2025"
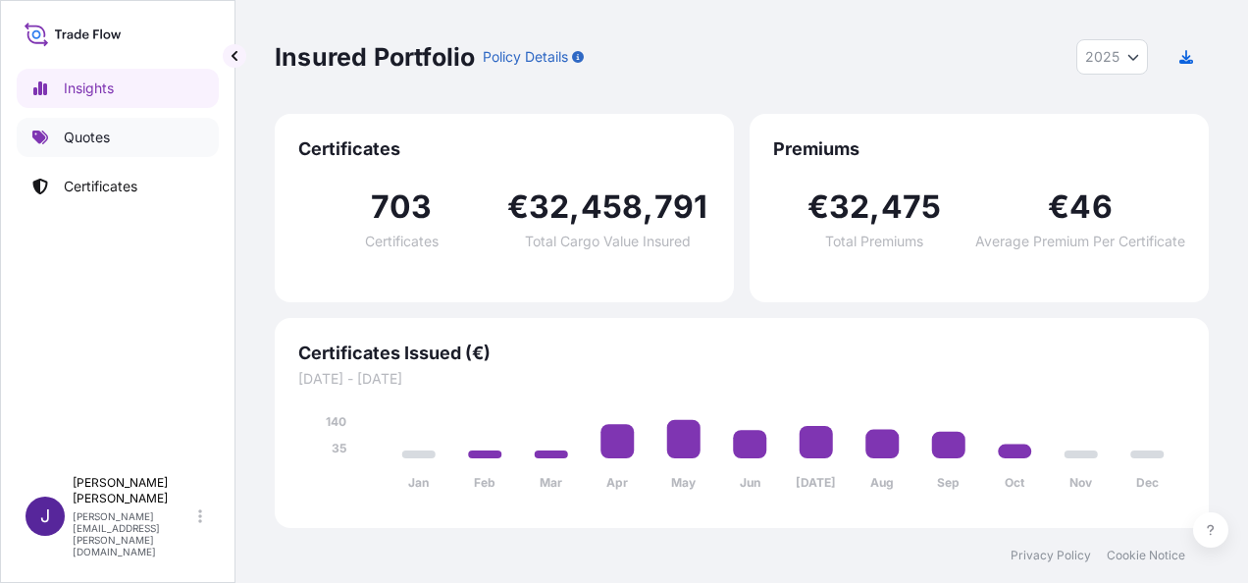
click at [147, 132] on link "Quotes" at bounding box center [118, 137] width 202 height 39
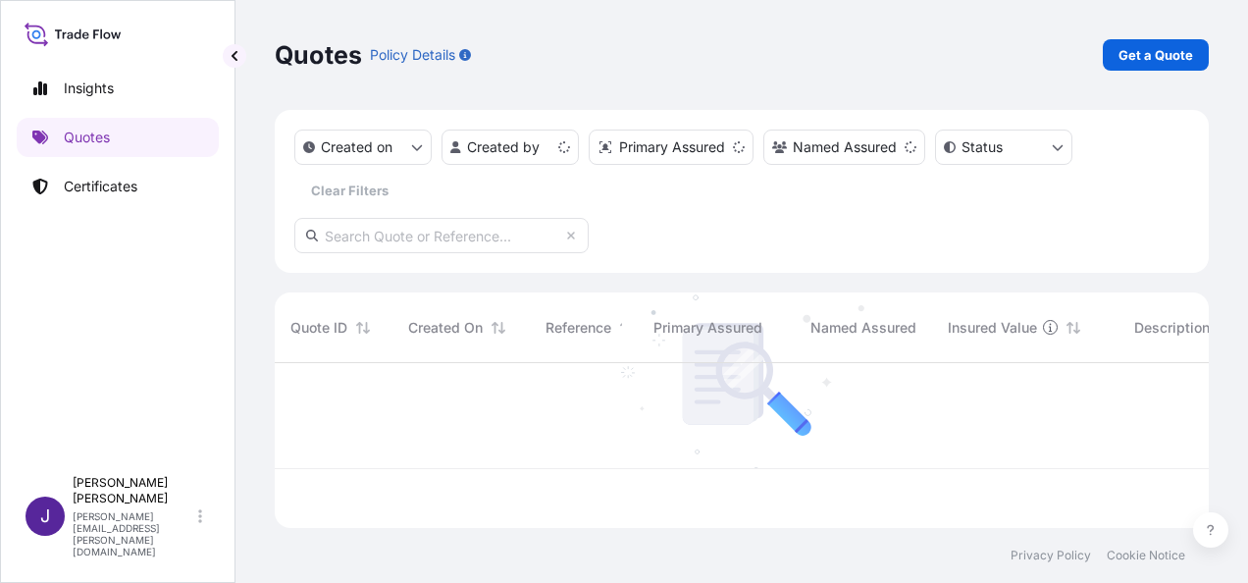
scroll to position [161, 919]
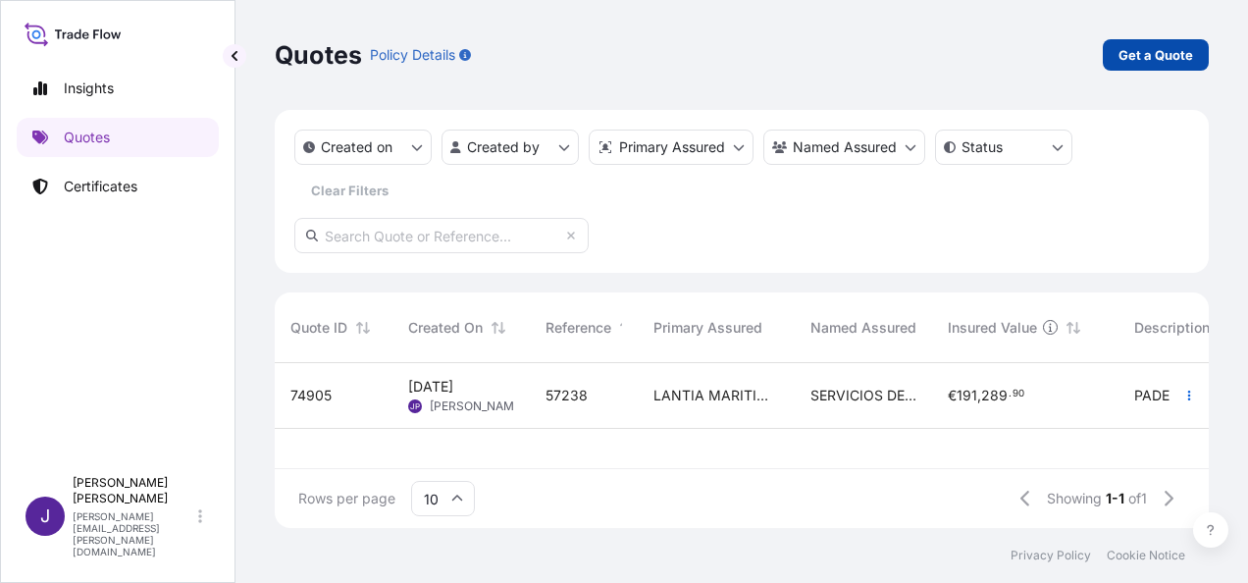
click at [1180, 57] on p "Get a Quote" at bounding box center [1156, 55] width 75 height 20
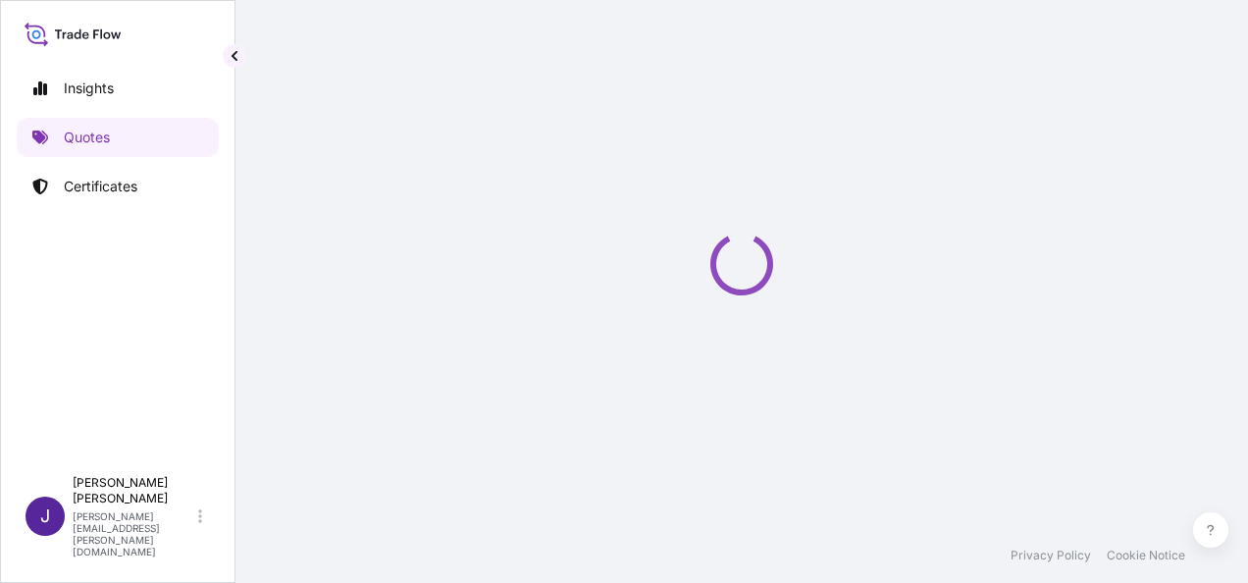
select select "Sea"
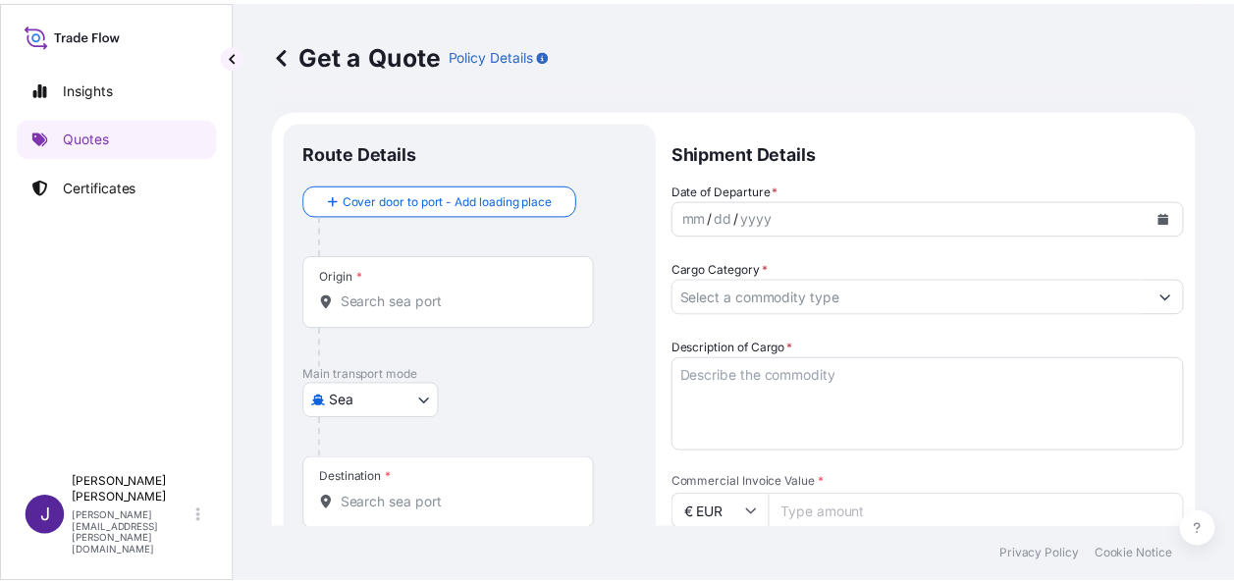
scroll to position [31, 0]
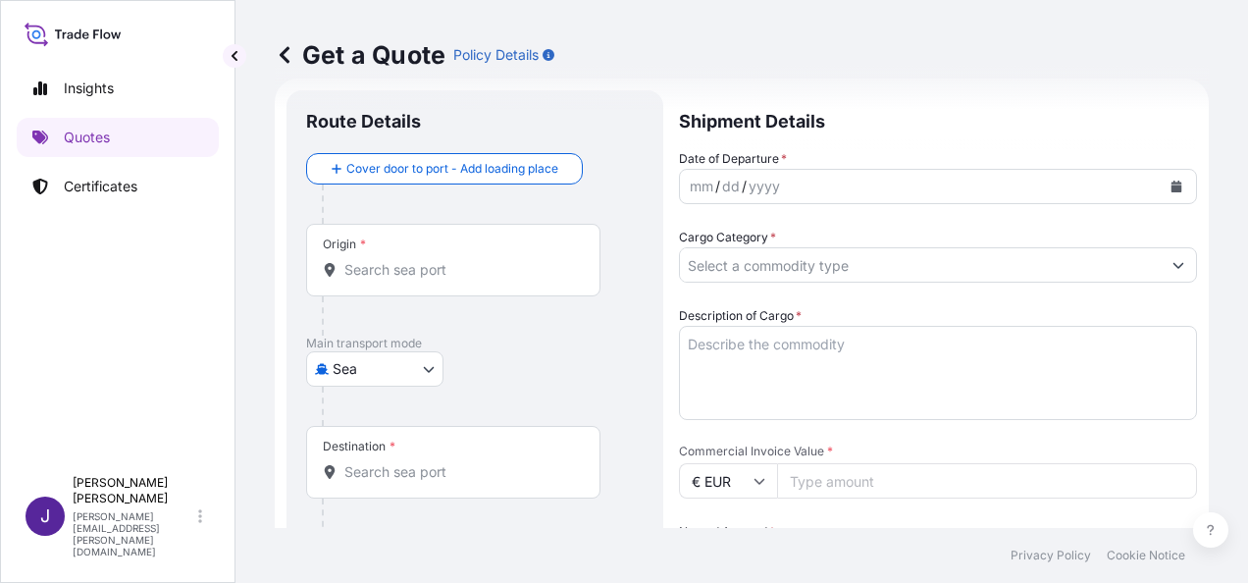
click at [1171, 184] on icon "Calendar" at bounding box center [1177, 187] width 12 height 12
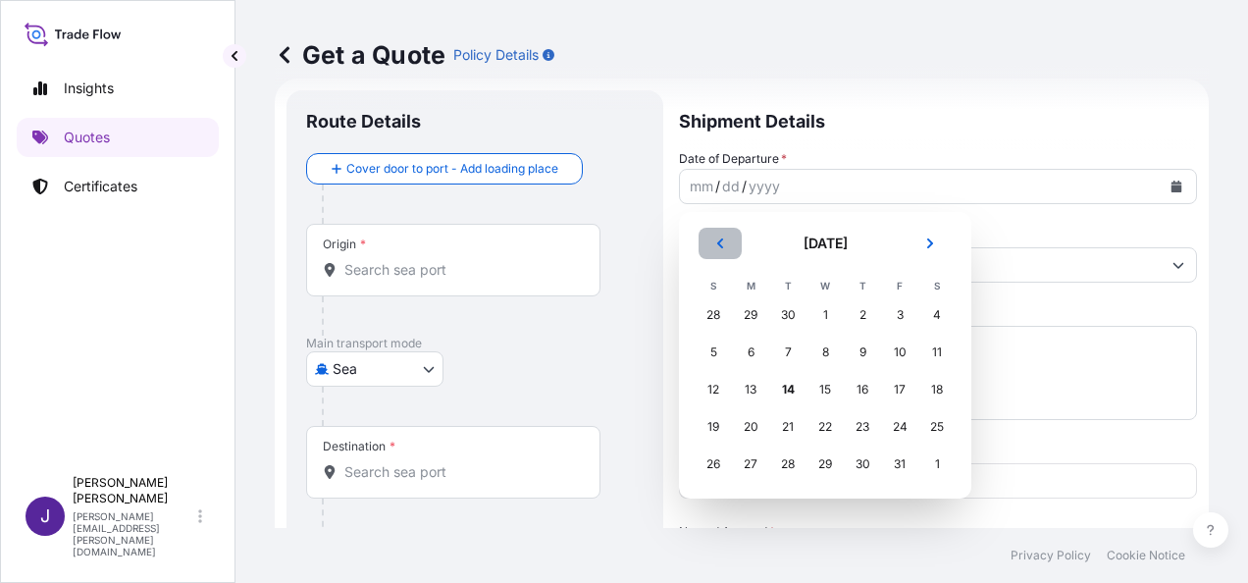
click at [722, 237] on icon "Previous" at bounding box center [720, 243] width 12 height 12
click at [895, 424] on div "26" at bounding box center [899, 426] width 35 height 35
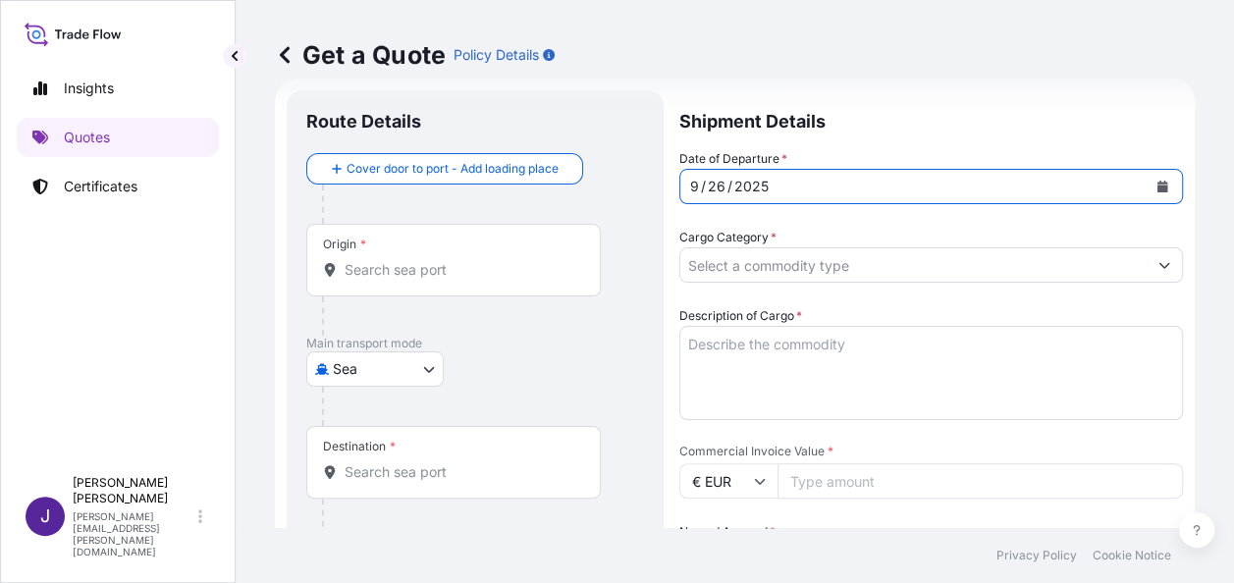
click at [831, 268] on input "Cargo Category *" at bounding box center [913, 264] width 466 height 35
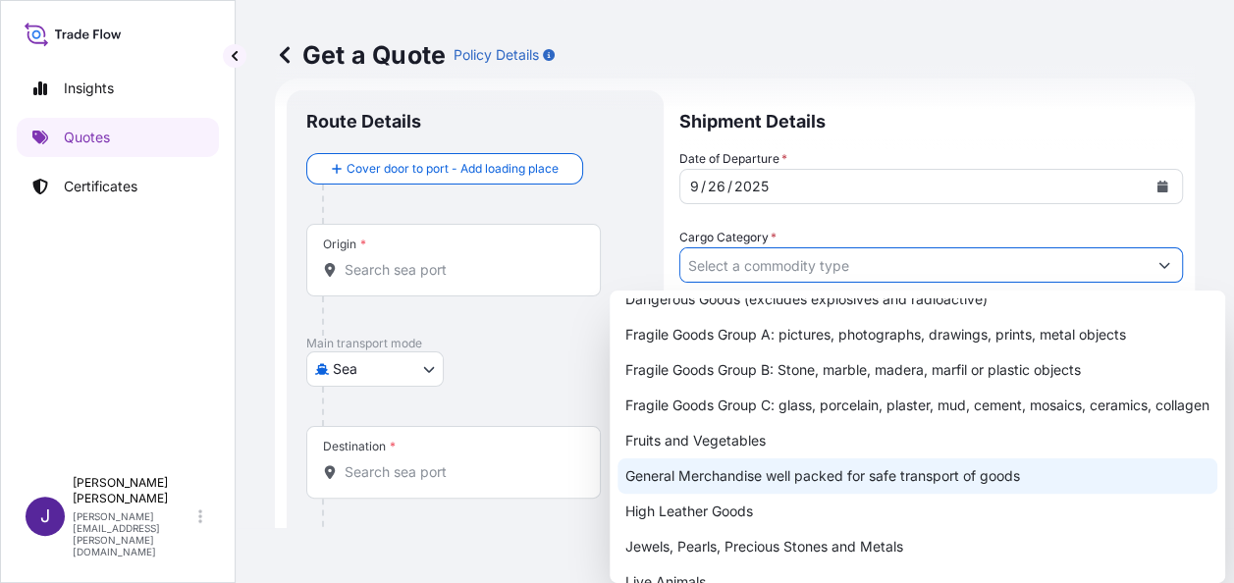
scroll to position [98, 0]
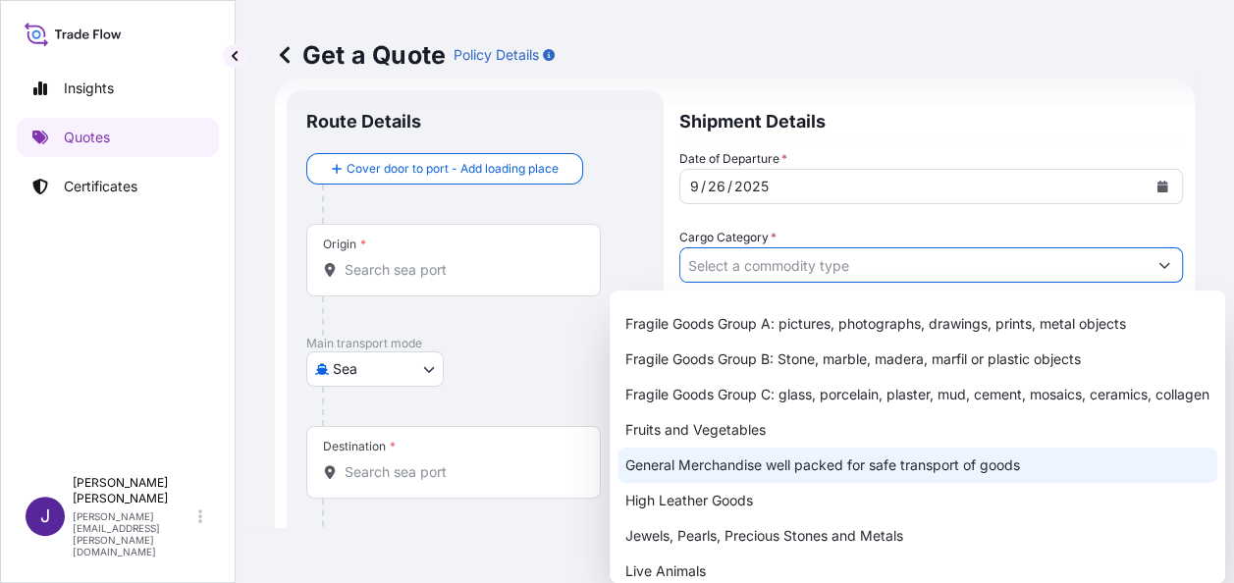
click at [732, 481] on div "General Merchandise well packed for safe transport of goods" at bounding box center [917, 465] width 600 height 35
type input "General Merchandise well packed for safe transport of goods"
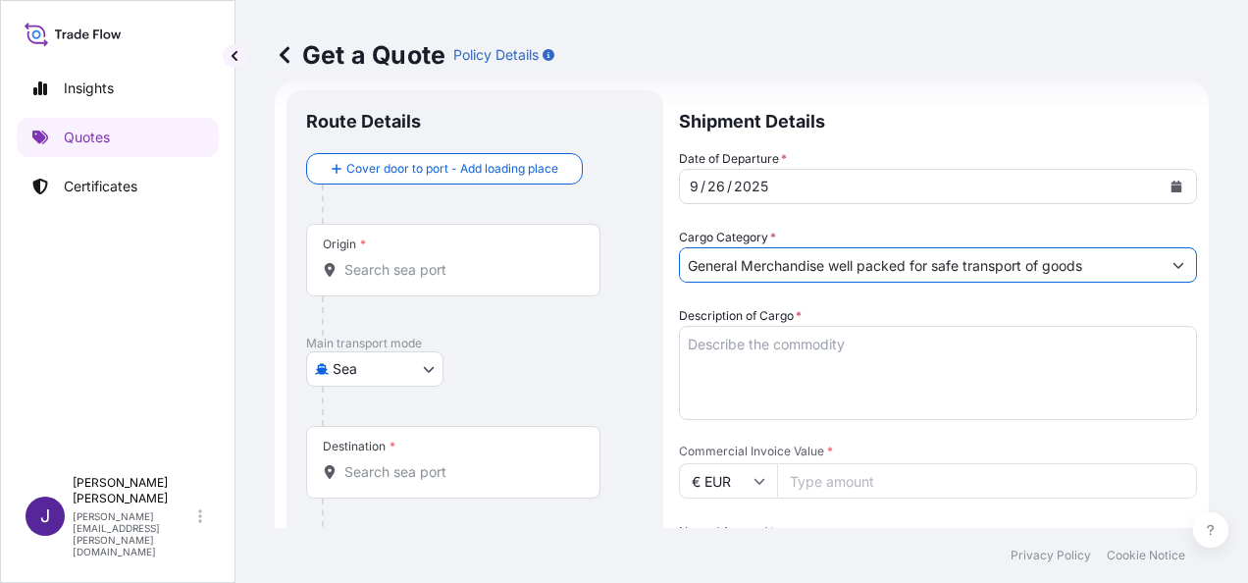
click at [763, 345] on textarea "Description of Cargo *" at bounding box center [938, 373] width 518 height 94
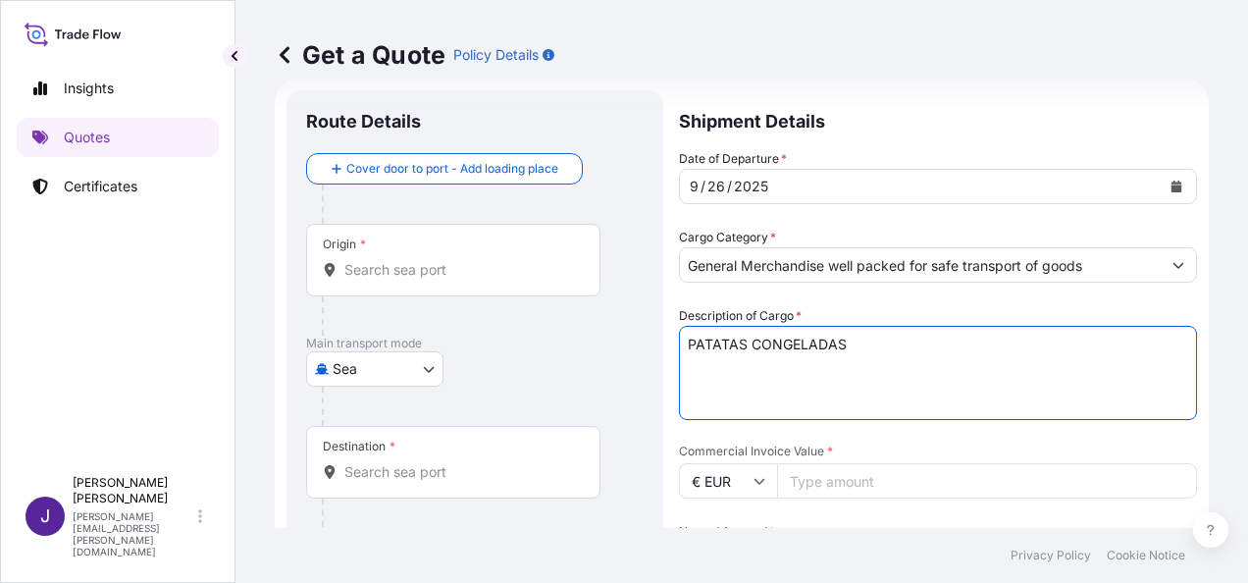
type textarea "PATATAS CONGELADAS"
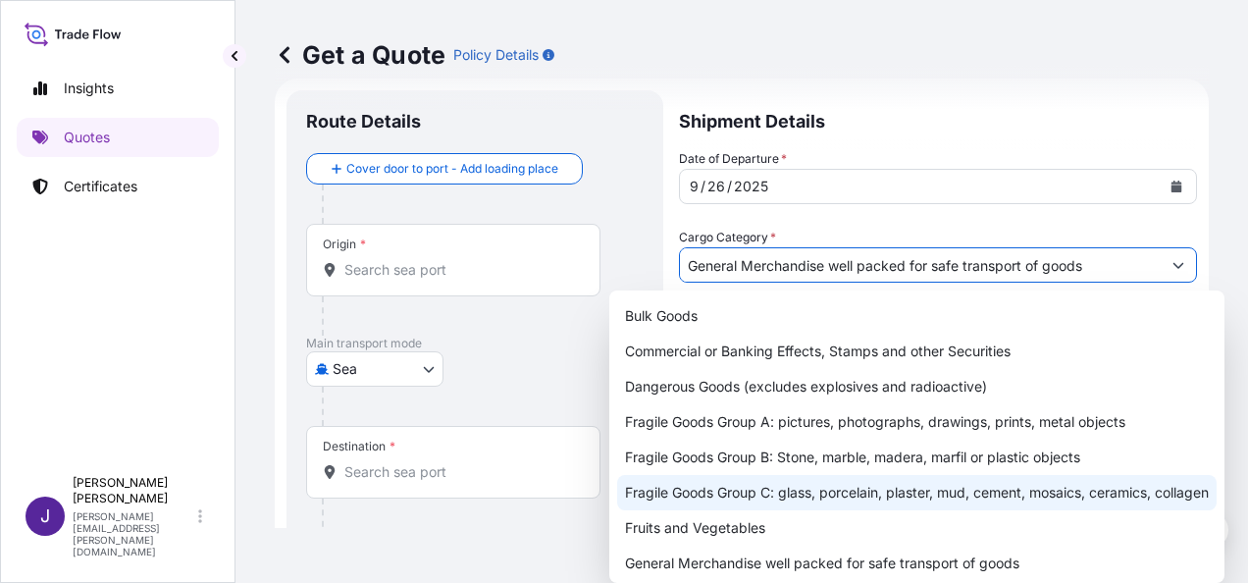
click at [1161, 265] on button "Show suggestions" at bounding box center [1178, 264] width 35 height 35
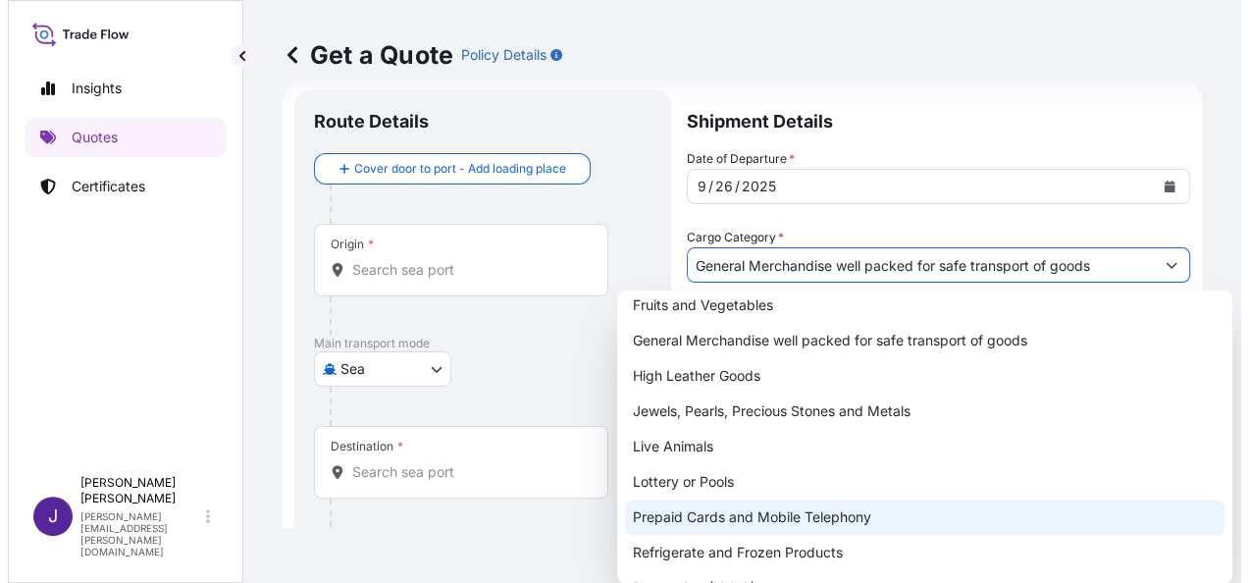
scroll to position [243, 0]
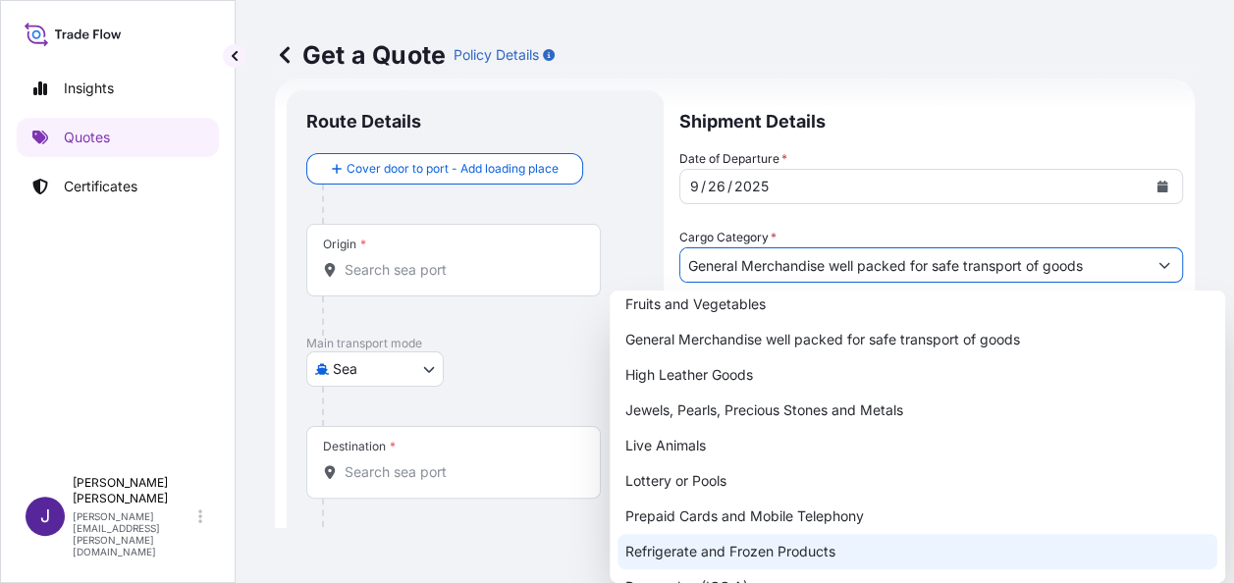
click at [803, 552] on div "Refrigerate and Frozen Products" at bounding box center [917, 551] width 600 height 35
type input "Refrigerate and Frozen Products"
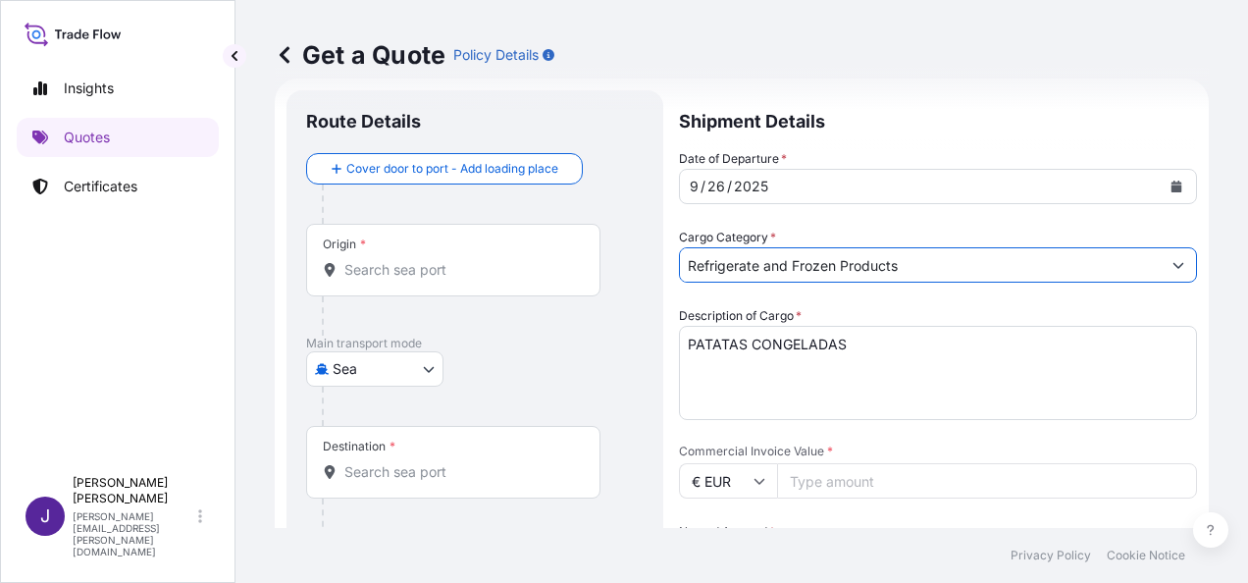
scroll to position [326, 0]
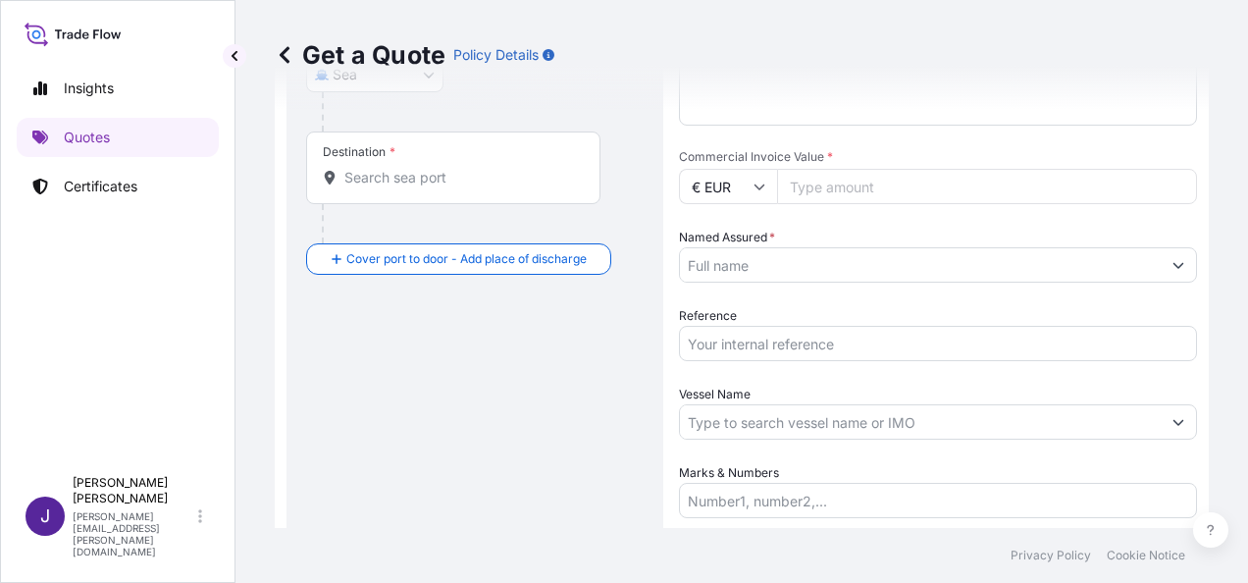
click at [891, 181] on input "Commercial Invoice Value *" at bounding box center [987, 186] width 420 height 35
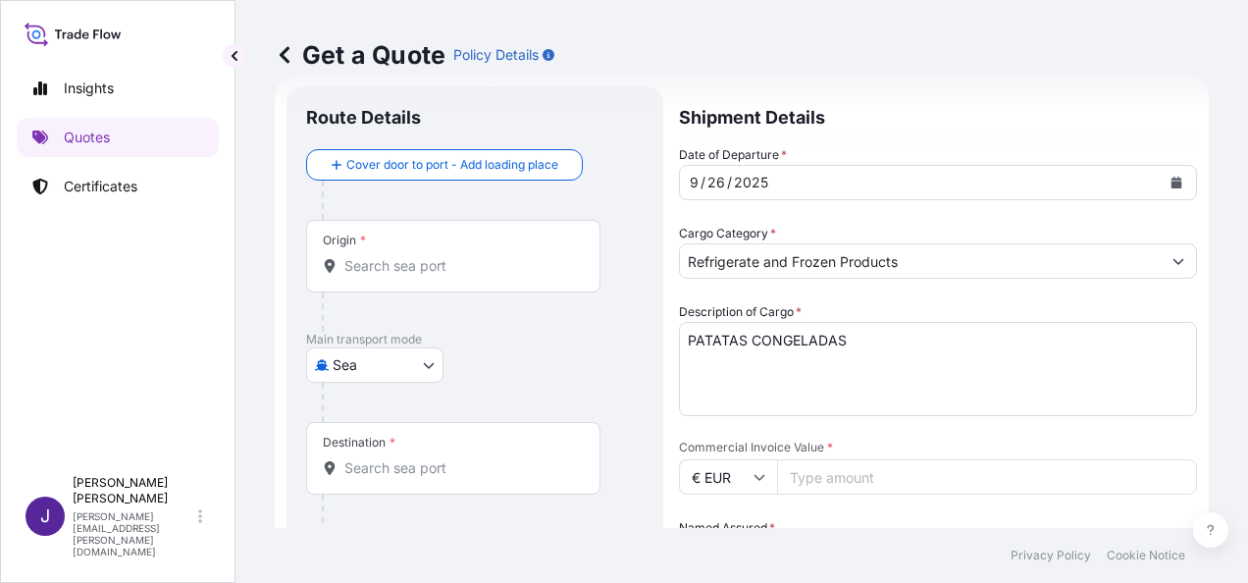
scroll to position [31, 0]
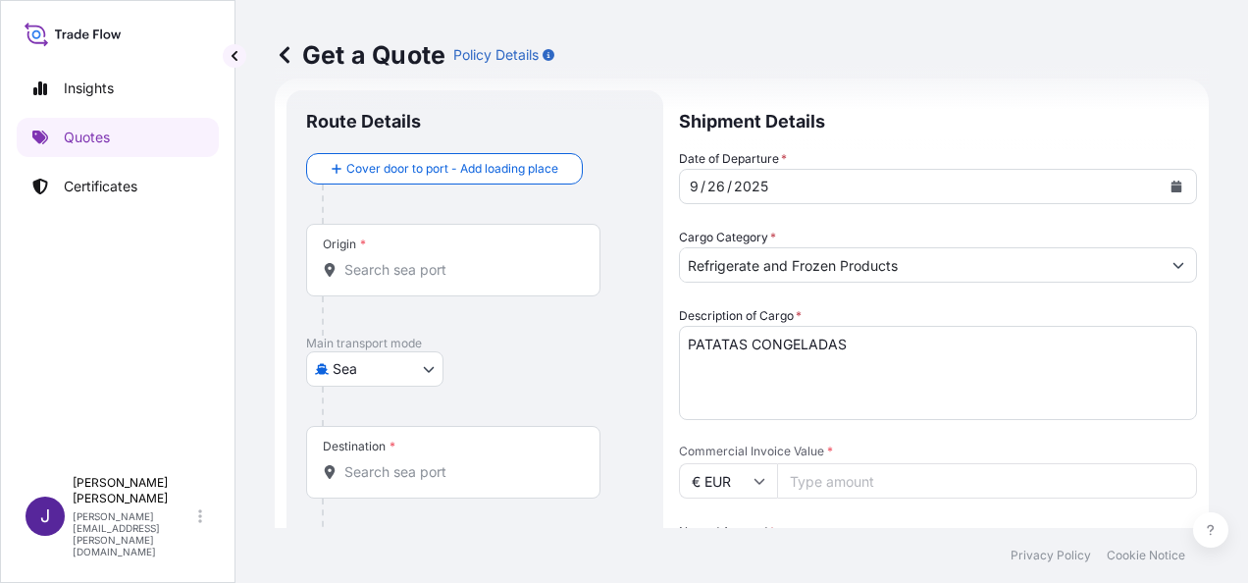
click at [396, 273] on input "Origin *" at bounding box center [460, 270] width 232 height 20
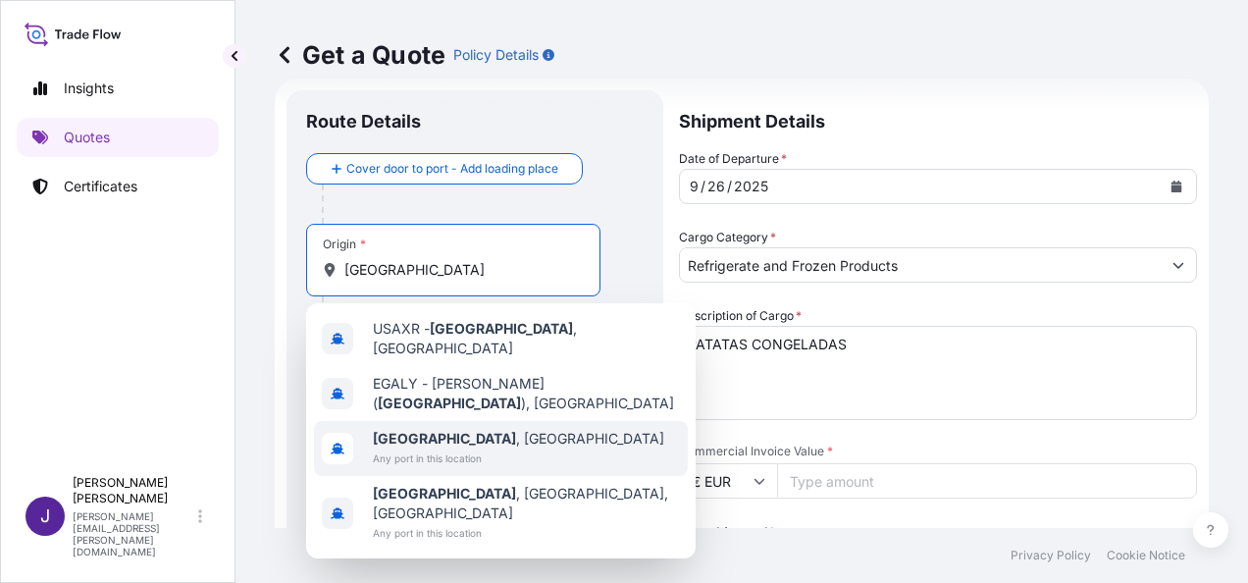
click at [488, 429] on span "[GEOGRAPHIC_DATA] , [GEOGRAPHIC_DATA]" at bounding box center [518, 439] width 291 height 20
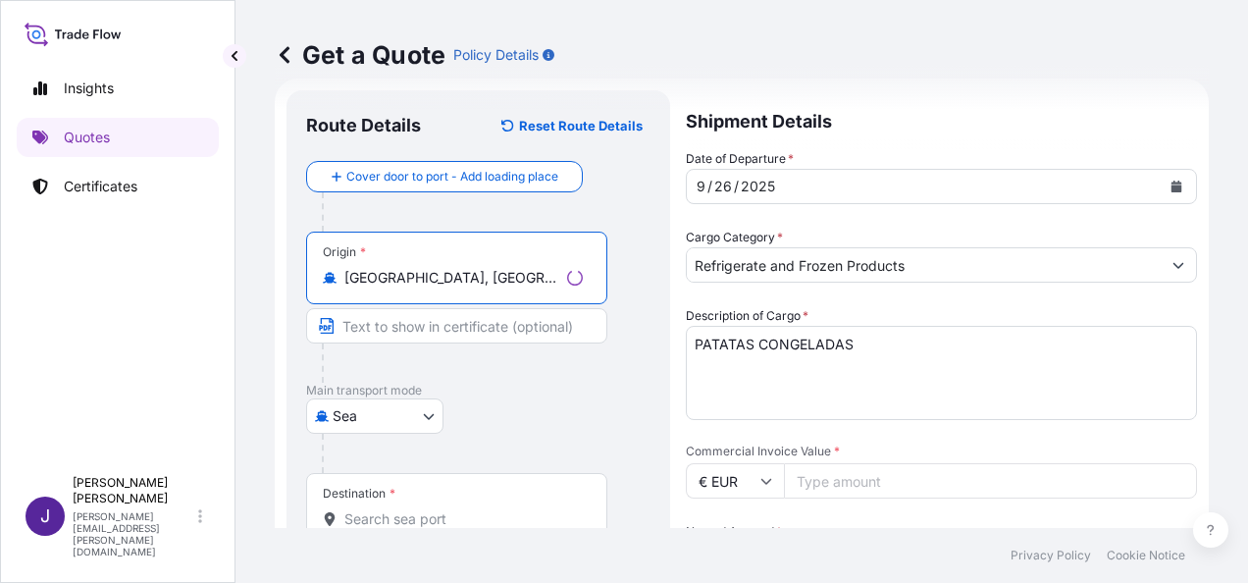
type input "[GEOGRAPHIC_DATA], [GEOGRAPHIC_DATA]"
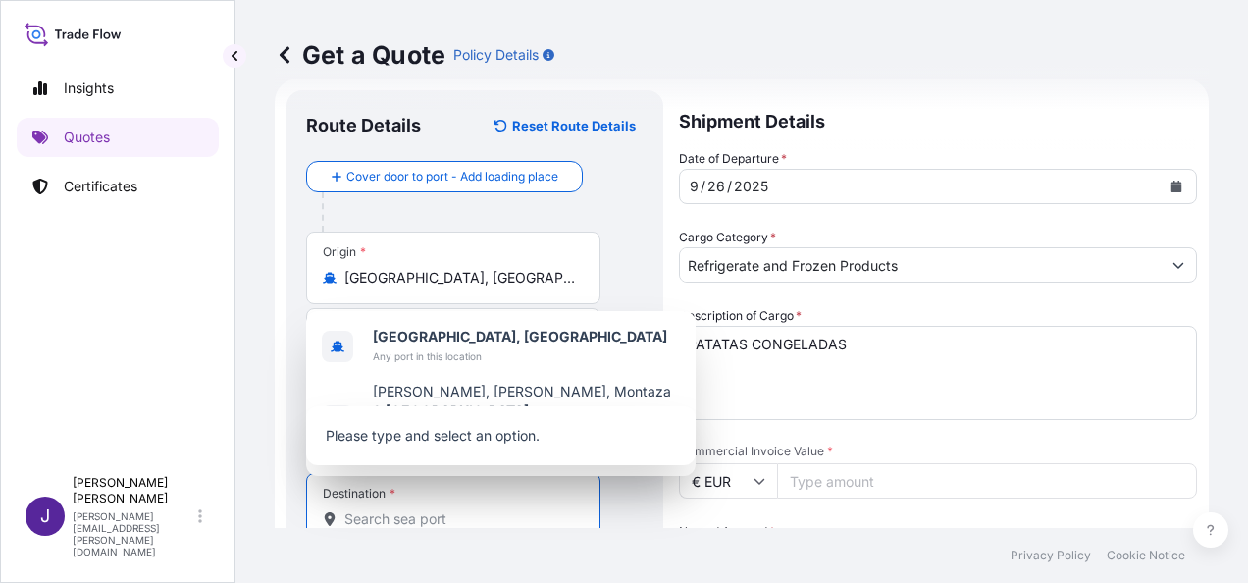
click at [476, 510] on input "Destination *" at bounding box center [460, 519] width 232 height 20
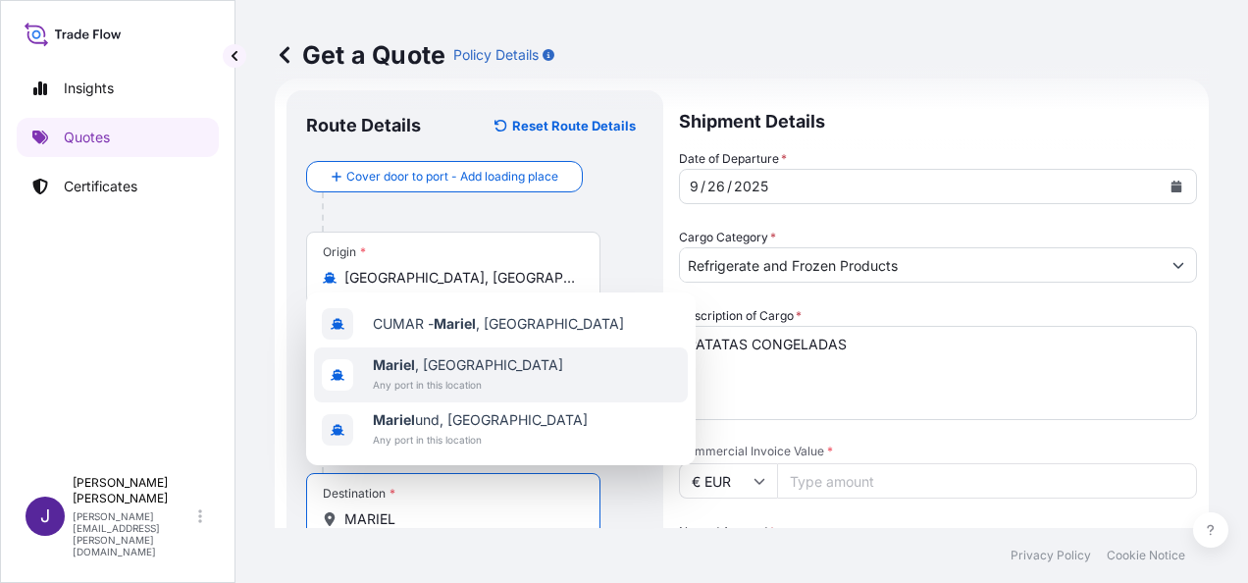
click at [434, 368] on span "Mariel , [GEOGRAPHIC_DATA]" at bounding box center [468, 365] width 190 height 20
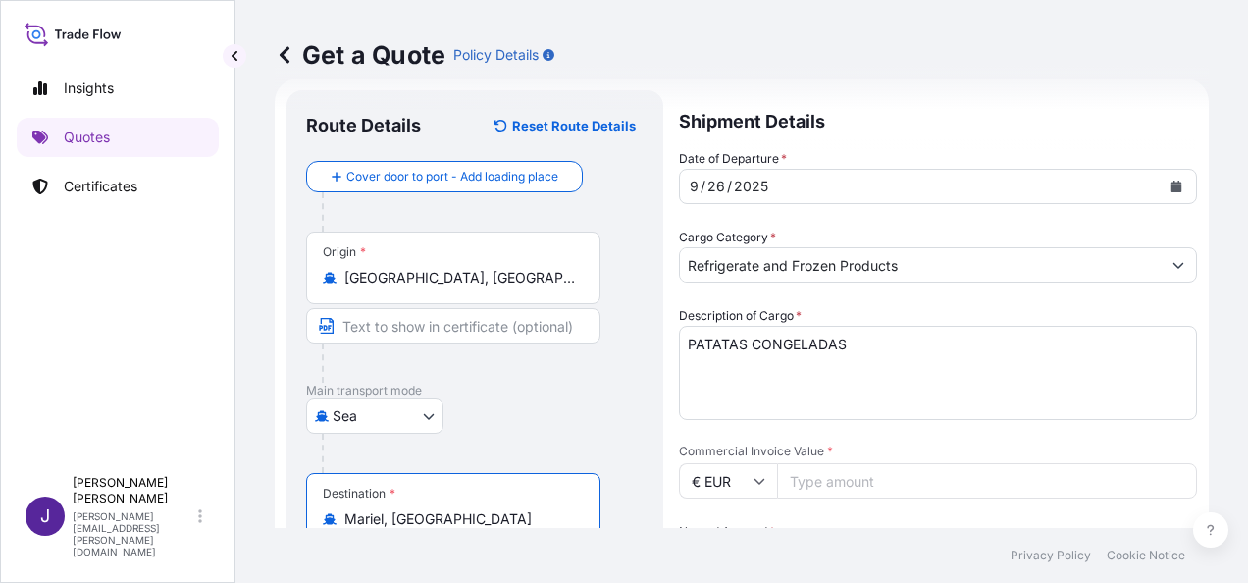
type input "Mariel, [GEOGRAPHIC_DATA]"
click at [865, 489] on input "Commercial Invoice Value *" at bounding box center [987, 480] width 420 height 35
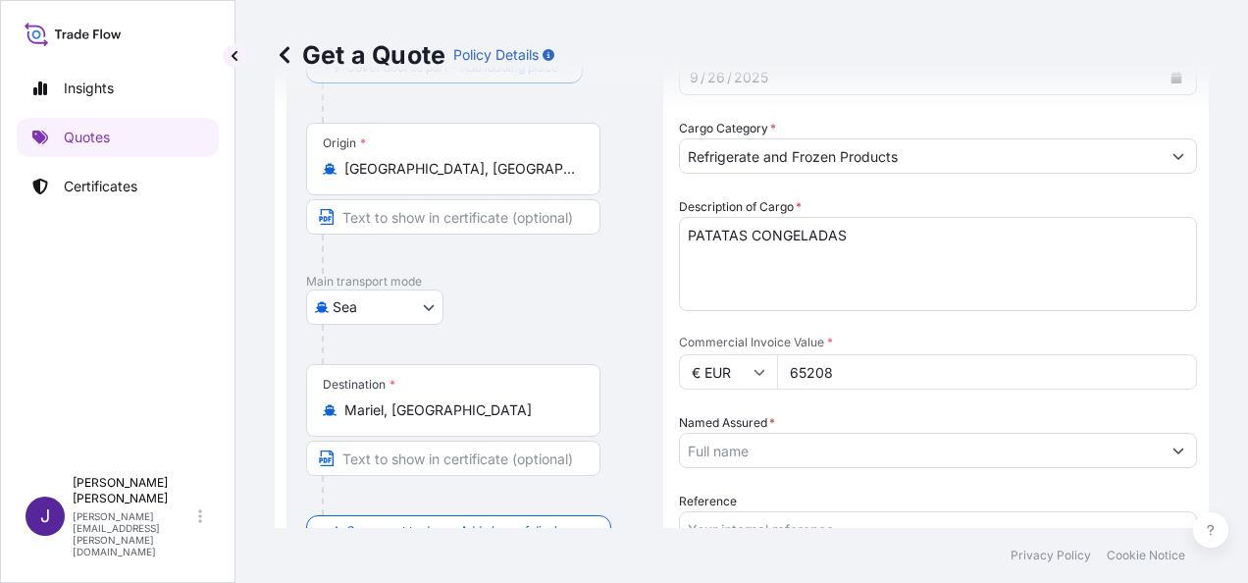
scroll to position [228, 0]
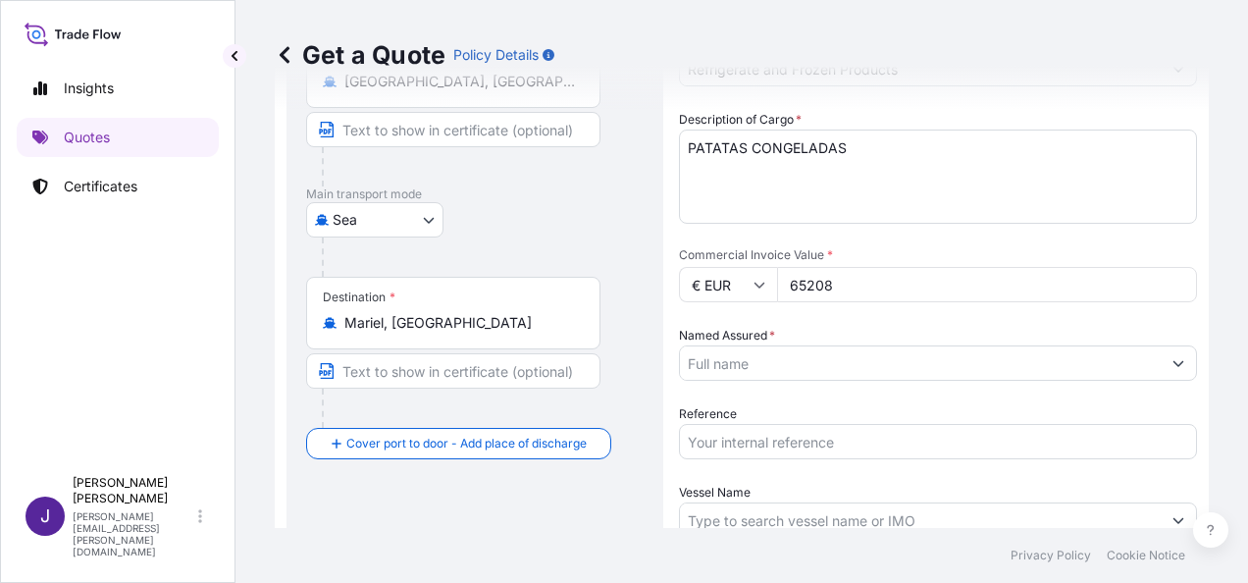
type input "65208"
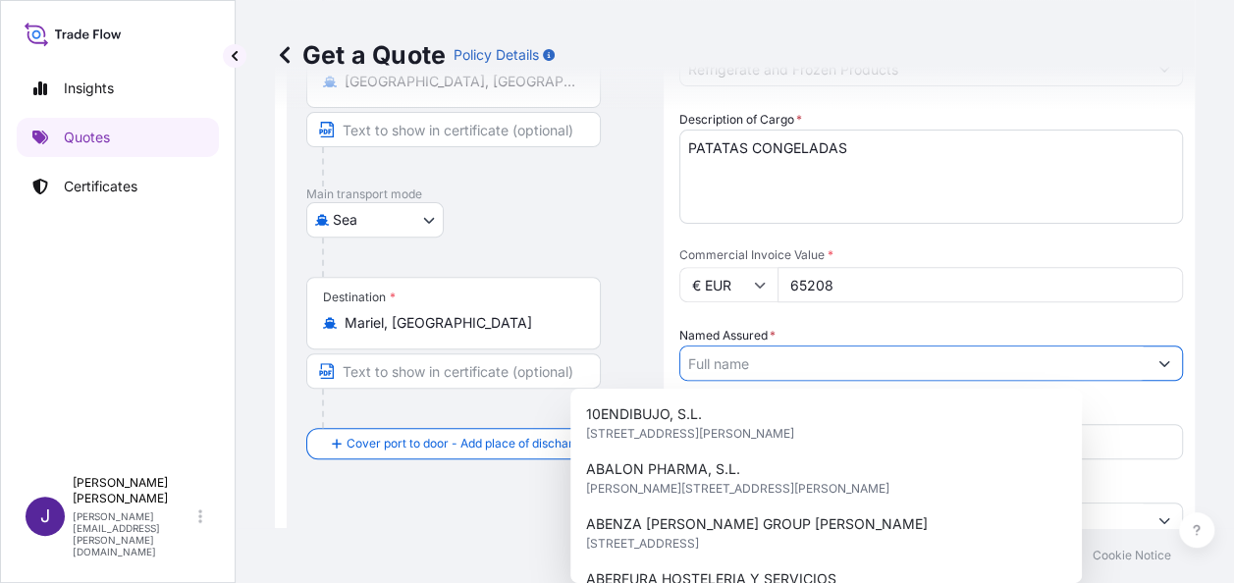
click at [785, 361] on input "Named Assured *" at bounding box center [913, 362] width 466 height 35
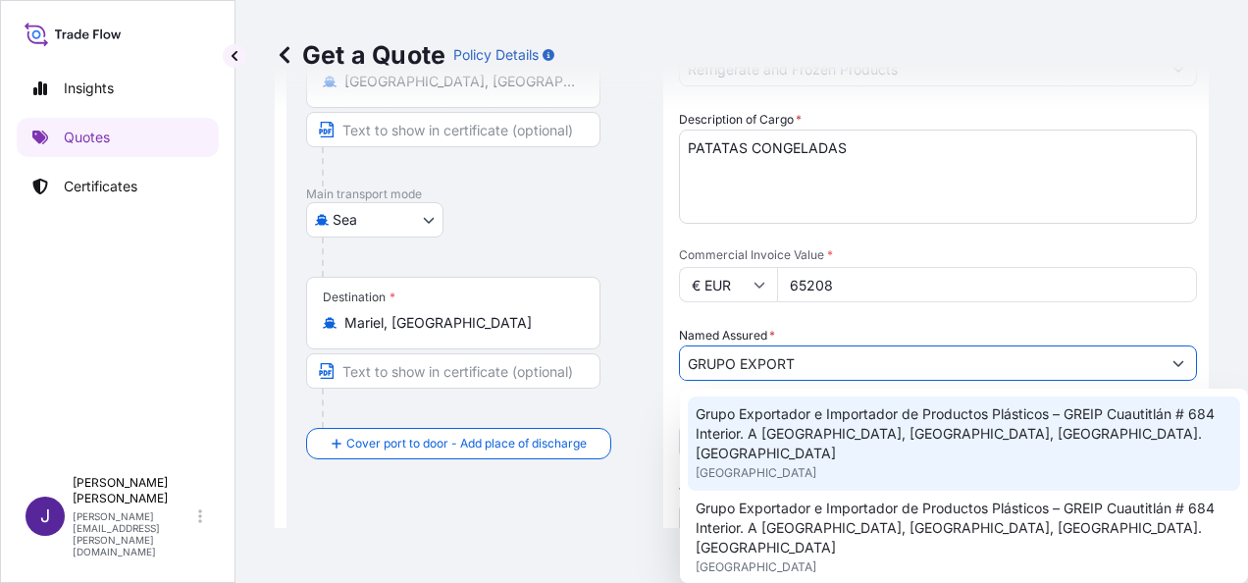
click at [960, 429] on span "Grupo Exportador e Importador de Productos Plásticos – GREIP Cuautitlán # 684 I…" at bounding box center [964, 433] width 537 height 59
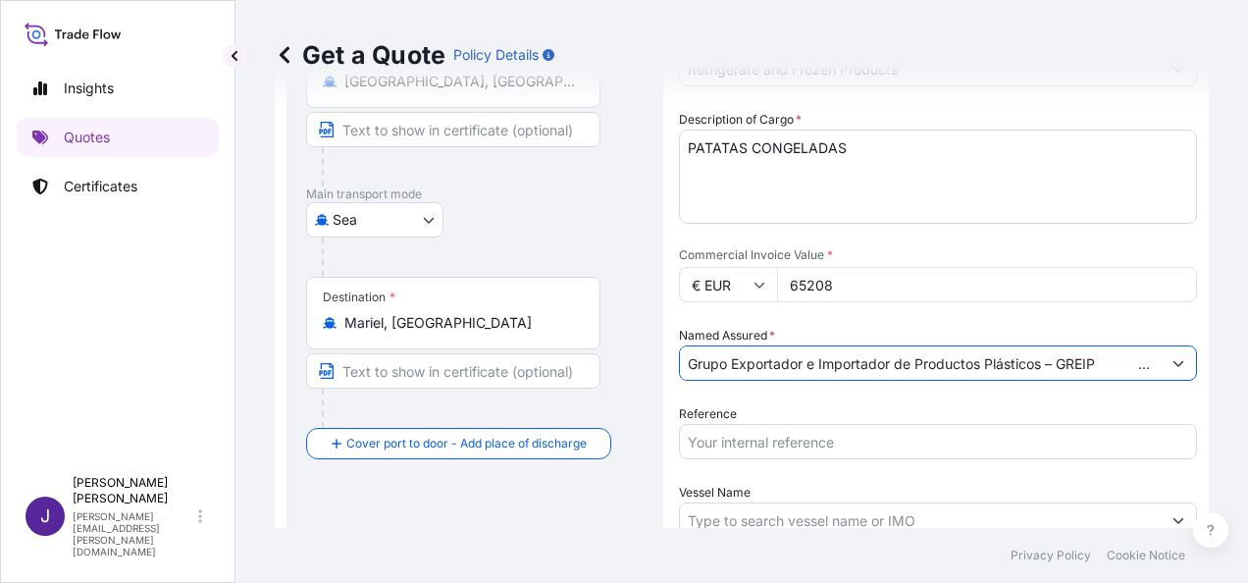
type input "Grupo Exportador e Importador de Productos Plásticos – GREIP Cuautitlán # 684 I…"
click at [855, 446] on input "Reference" at bounding box center [938, 441] width 518 height 35
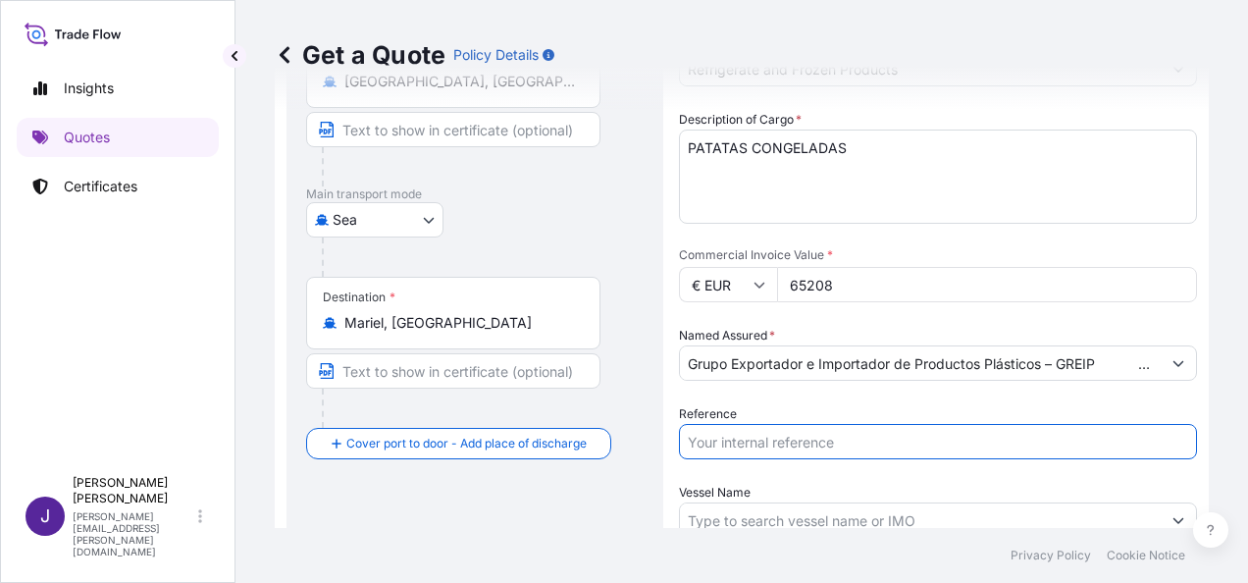
click at [762, 437] on input "Reference" at bounding box center [938, 441] width 518 height 35
type input "56207"
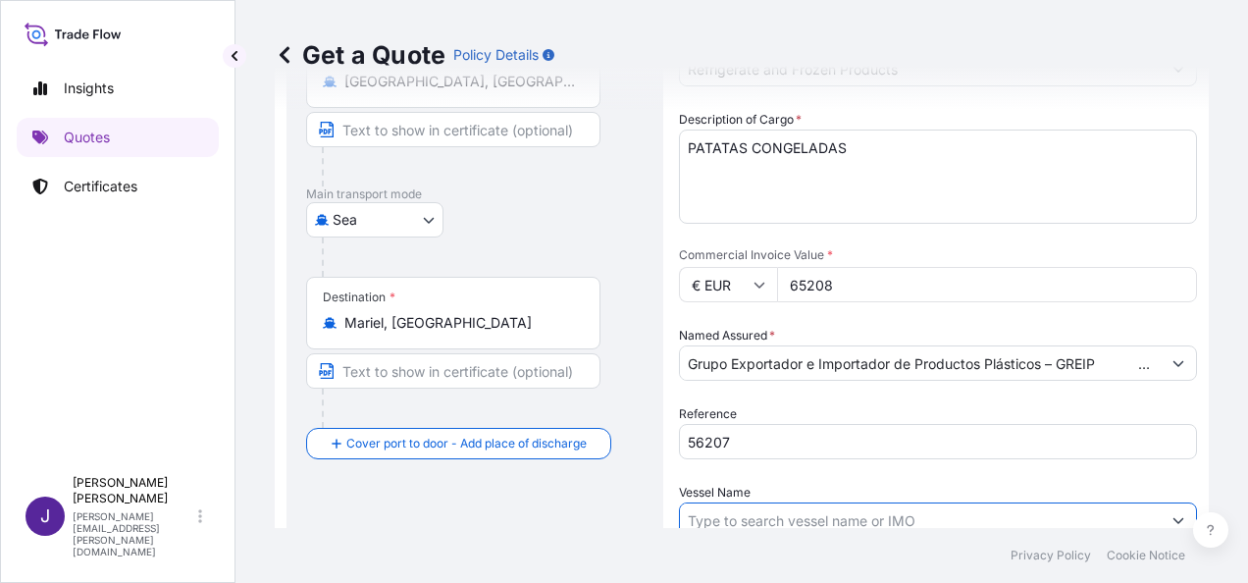
click at [778, 516] on input "Vessel Name" at bounding box center [920, 519] width 481 height 35
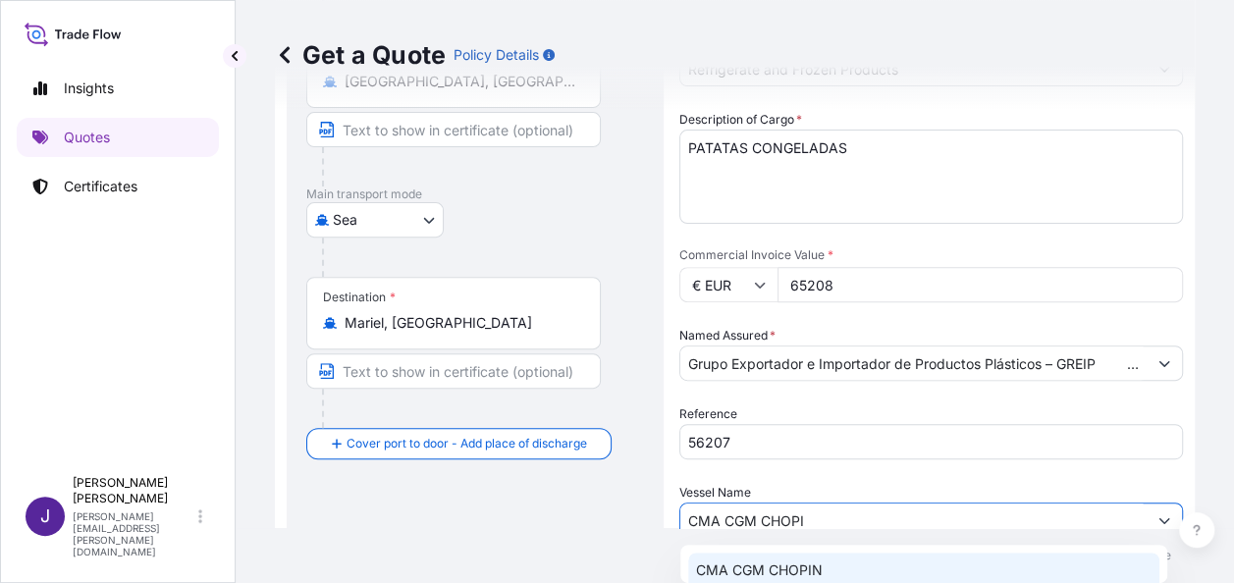
click at [810, 569] on p "CMA CGM CHOPIN" at bounding box center [759, 570] width 127 height 20
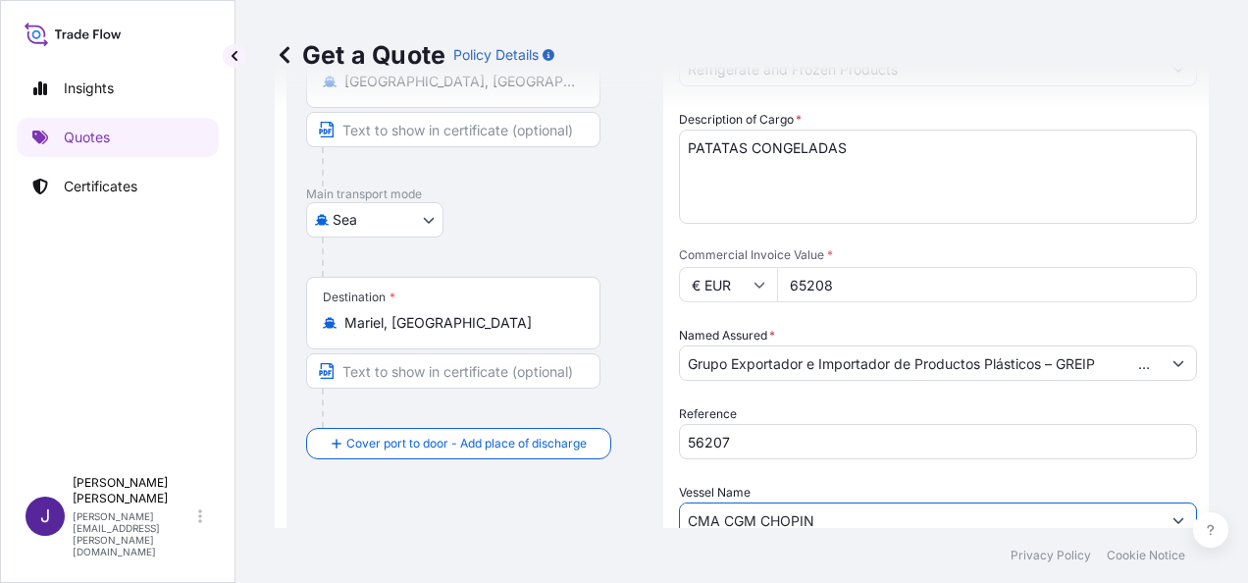
scroll to position [473, 0]
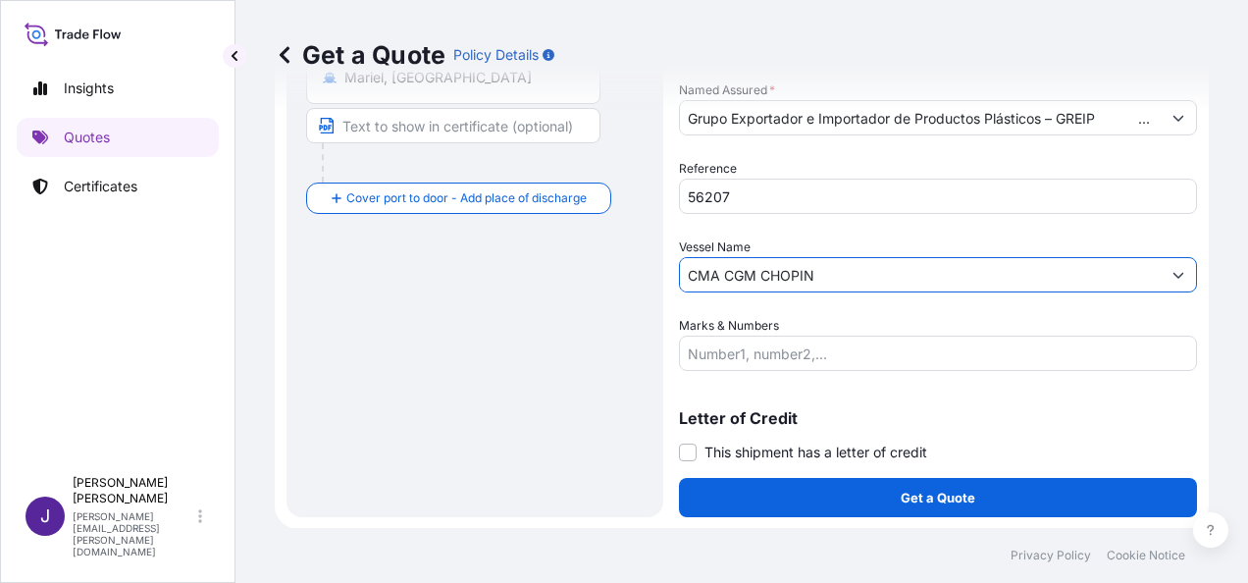
type input "CMA CGM CHOPIN"
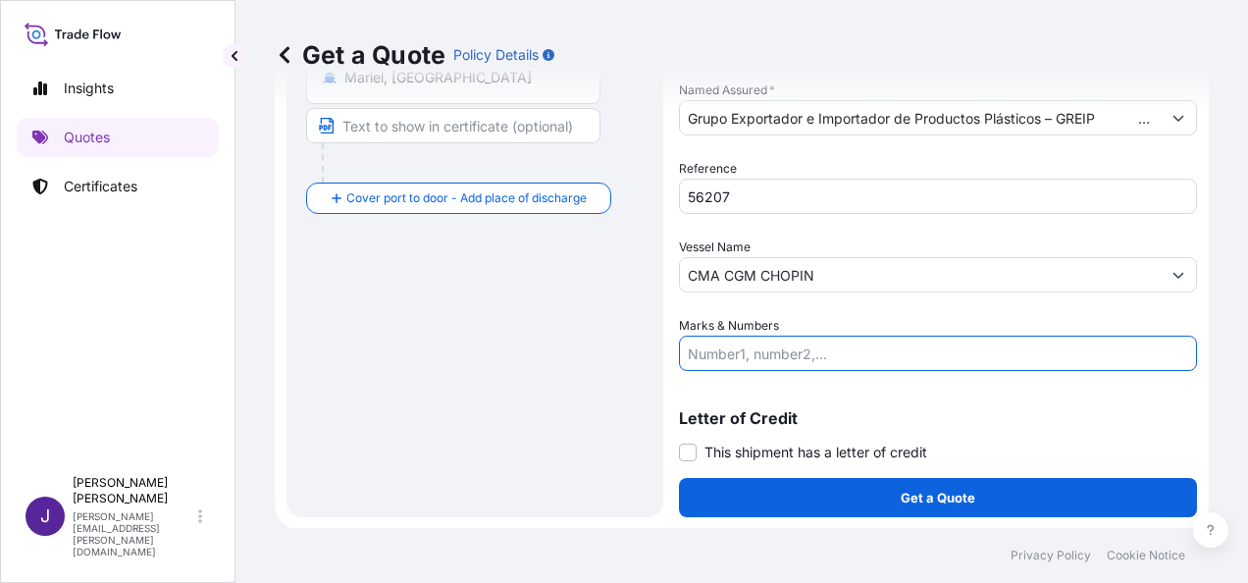
drag, startPoint x: 872, startPoint y: 347, endPoint x: 881, endPoint y: 364, distance: 18.9
click at [873, 347] on input "Marks & Numbers" at bounding box center [938, 353] width 518 height 35
click at [777, 349] on input "Marks & Numbers" at bounding box center [938, 353] width 518 height 35
paste input "TTNU8055672 40 RF Seal nº L7919236 / 23200KG / 2200 BULTOS"
type input "TTNU8055672 40 RF Seal nº L7919236 / 23200KG / 2200 BULTOS"
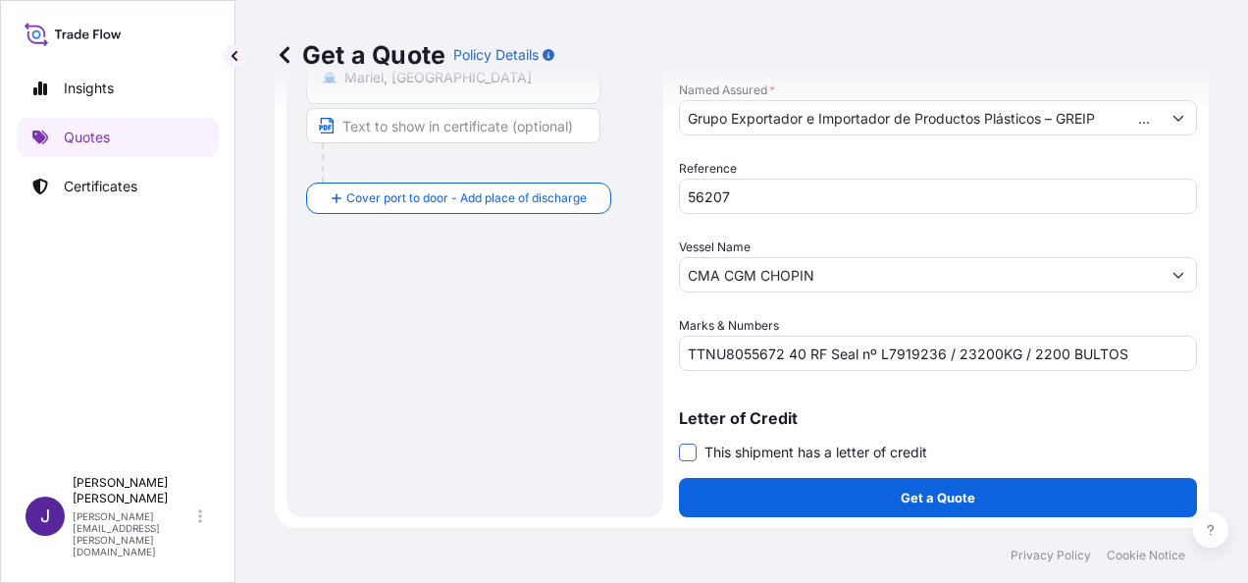
click at [692, 455] on span at bounding box center [688, 453] width 18 height 18
click at [679, 442] on input "This shipment has a letter of credit" at bounding box center [679, 442] width 0 height 0
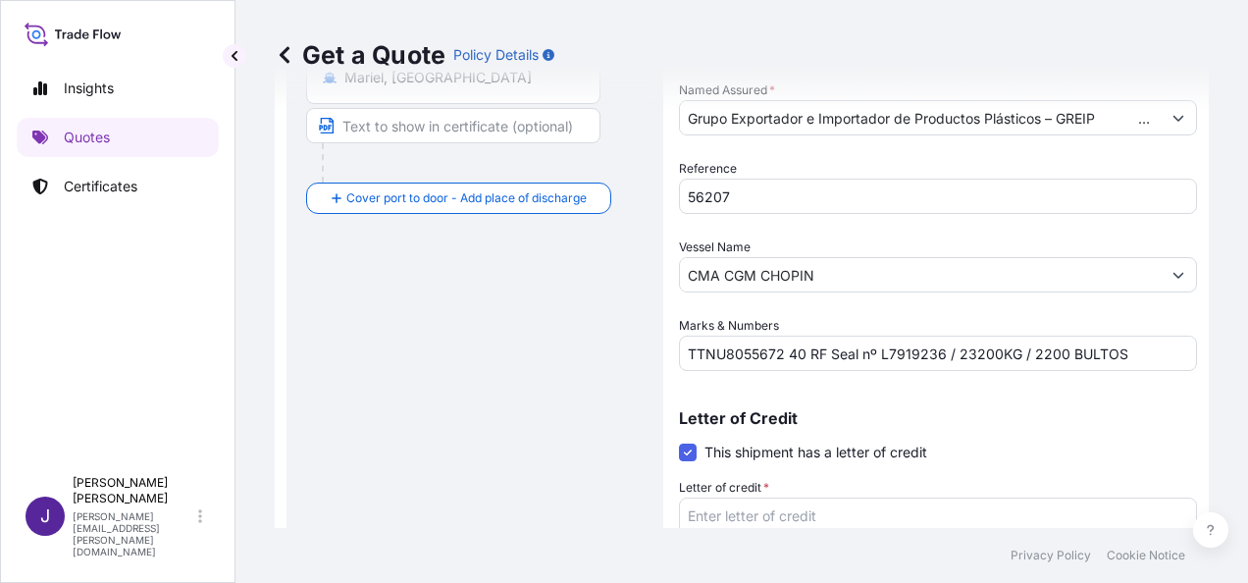
scroll to position [622, 0]
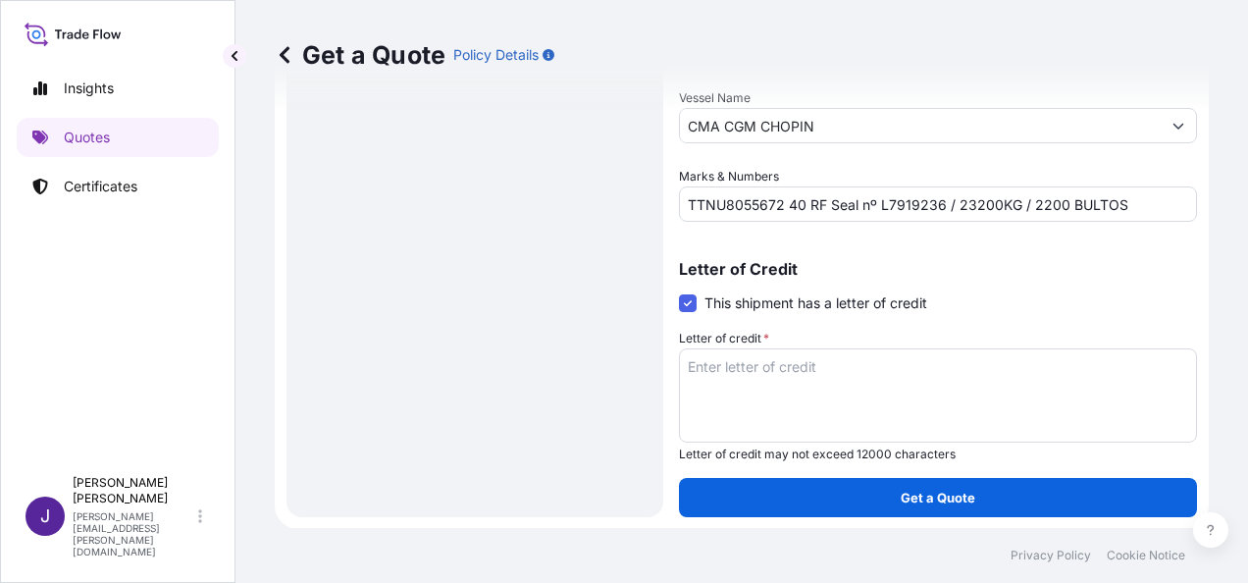
click at [882, 360] on textarea "Letter of credit *" at bounding box center [938, 395] width 518 height 94
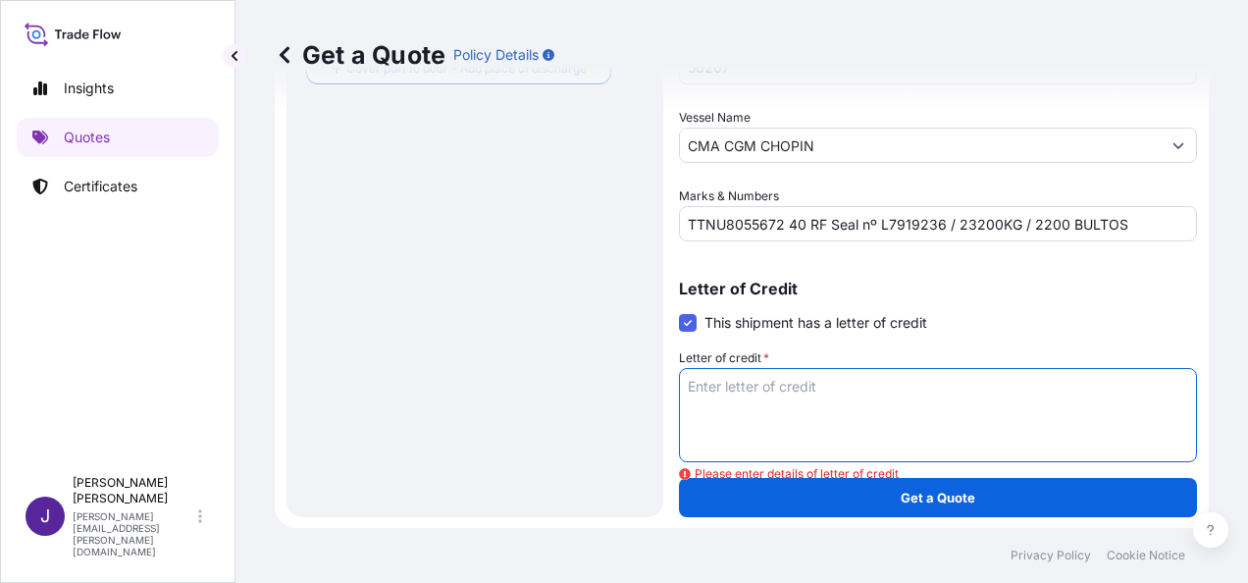
paste textarea "EMPRESA COMERCIALIZADORA ITH S.A 15 E. 4 Y 6 NO. [STREET_ADDRESS]"
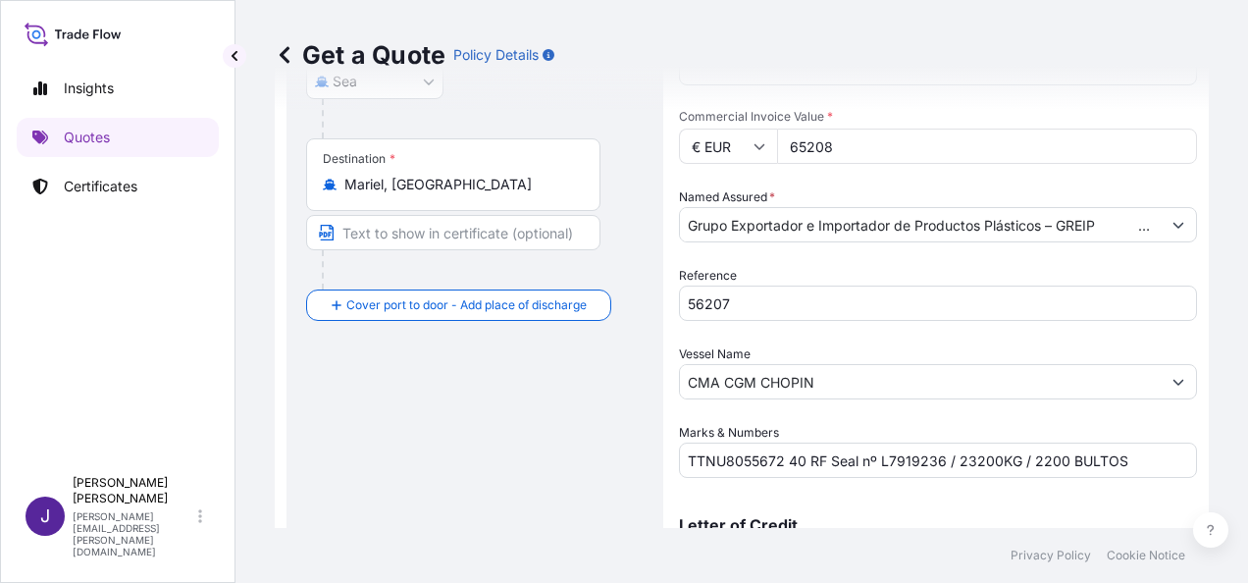
scroll to position [328, 0]
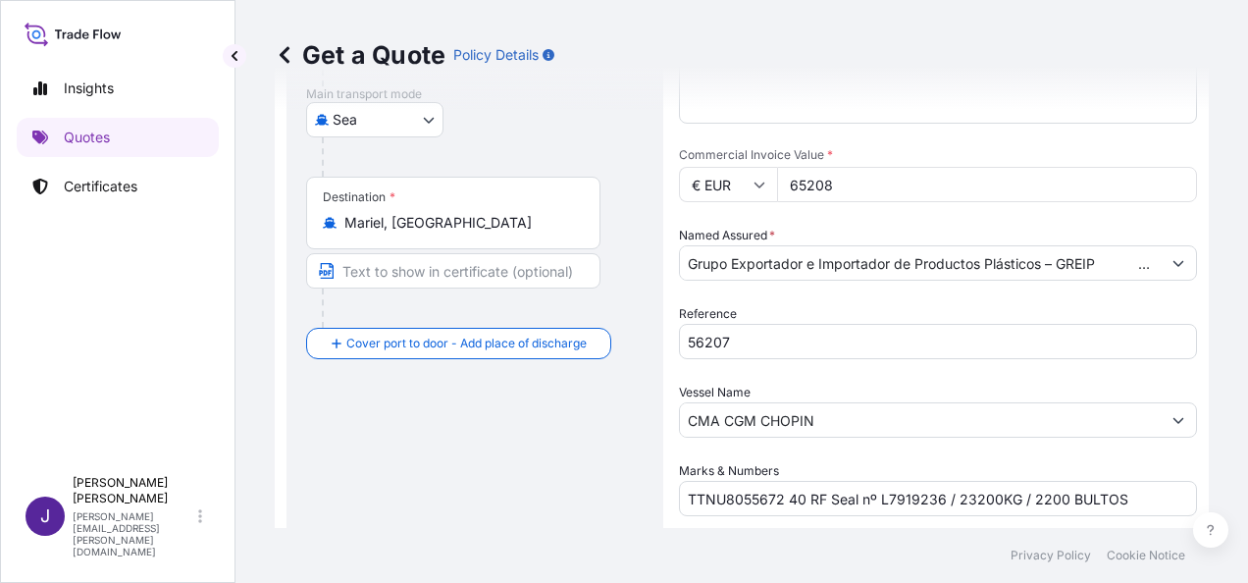
type textarea "EMPRESA COMERCIALIZADORA ITH S.A 15 E. 4 Y 6 NO. [STREET_ADDRESS]"
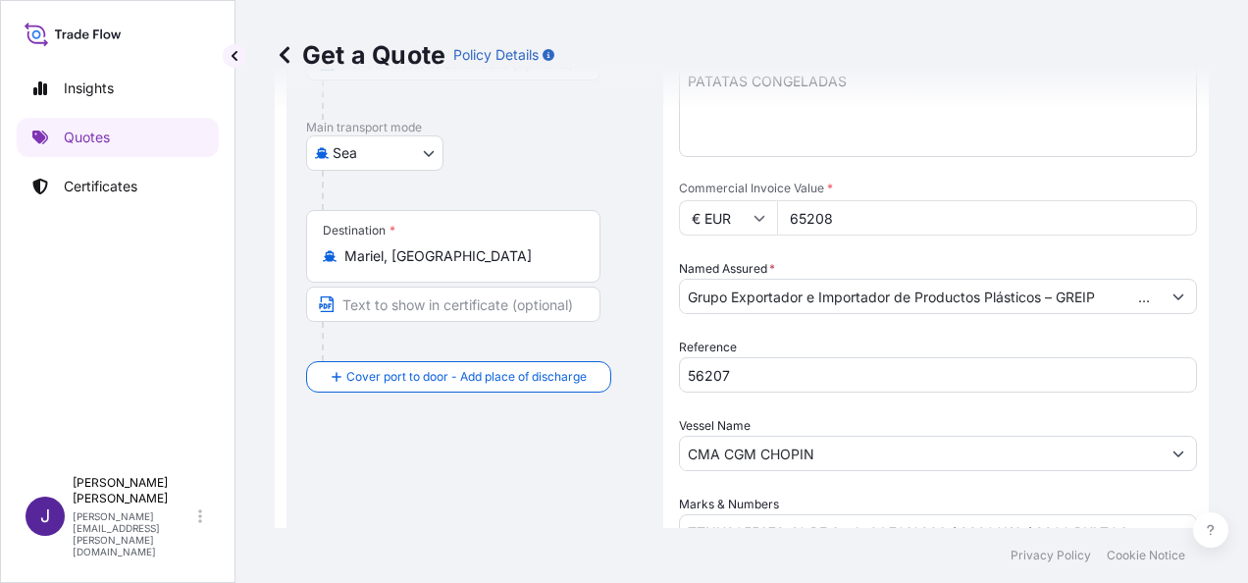
scroll to position [622, 0]
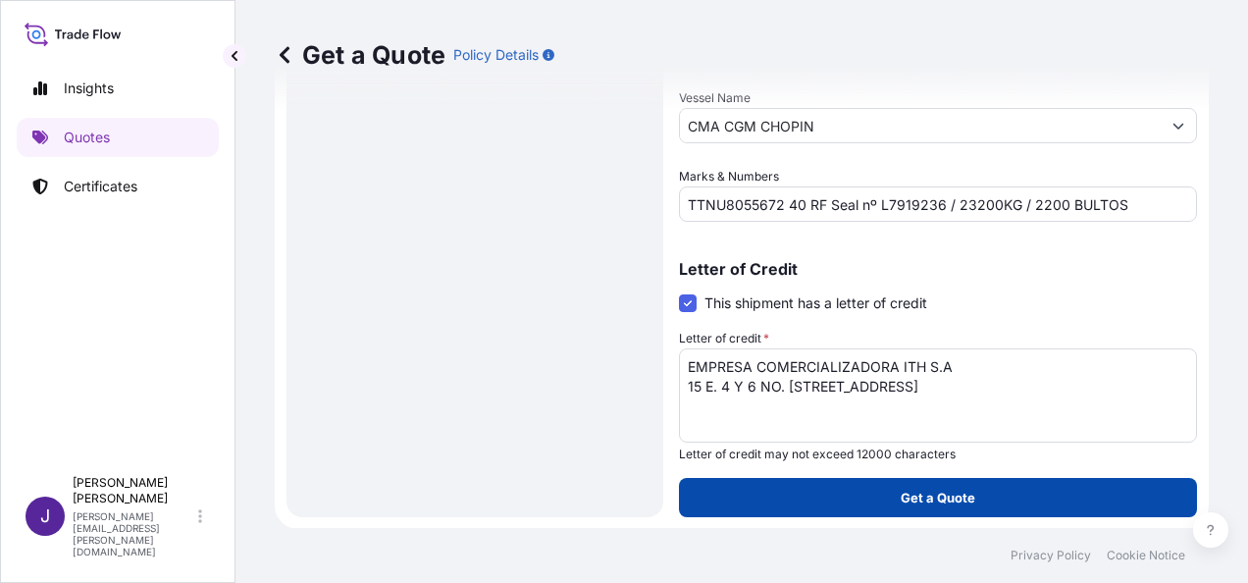
click at [985, 491] on button "Get a Quote" at bounding box center [938, 497] width 518 height 39
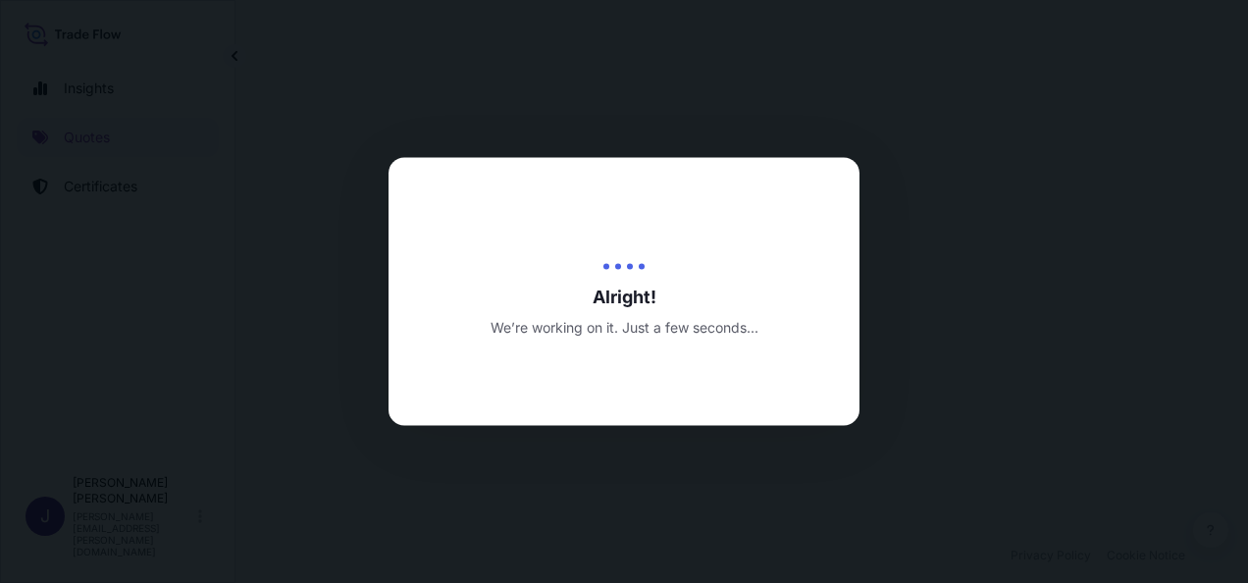
select select "Sea"
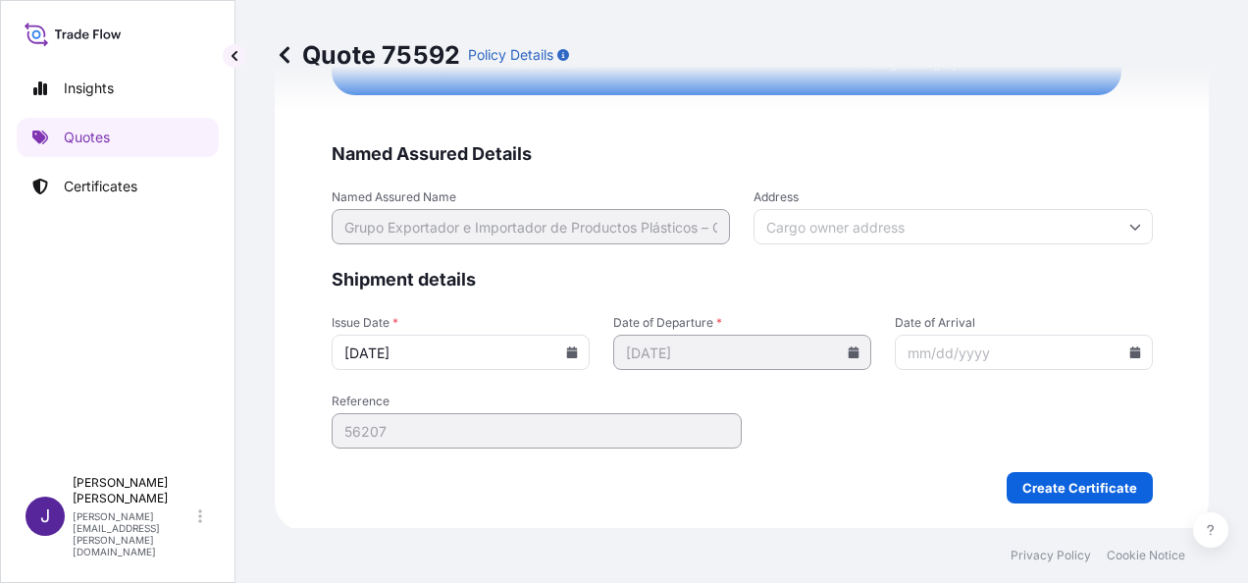
scroll to position [4027, 0]
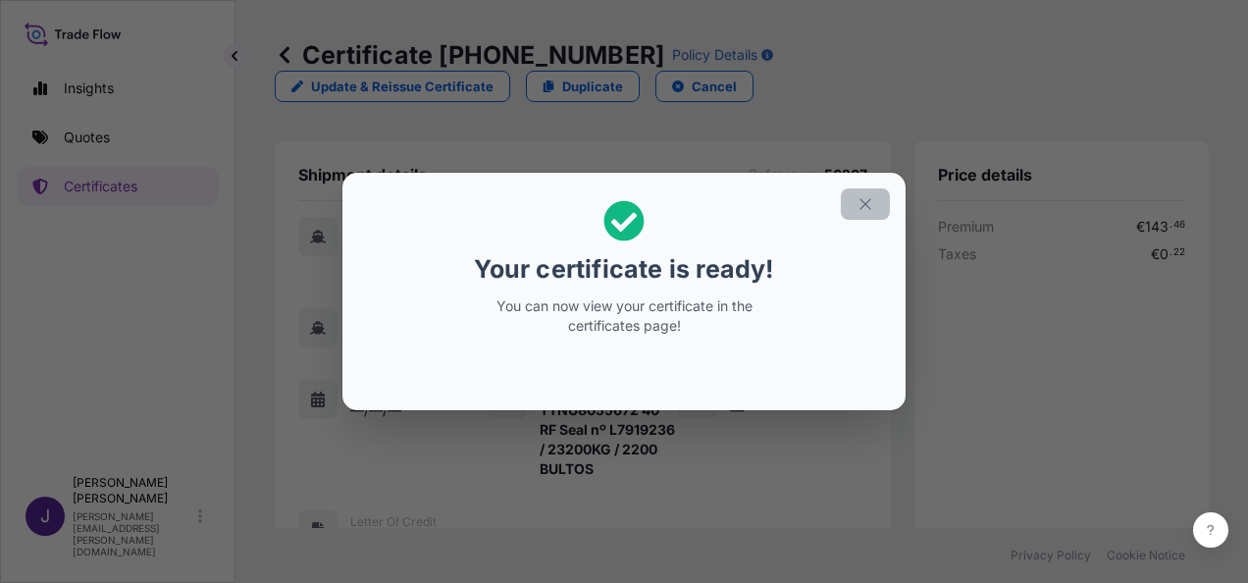
click at [864, 207] on icon "button" at bounding box center [866, 204] width 18 height 18
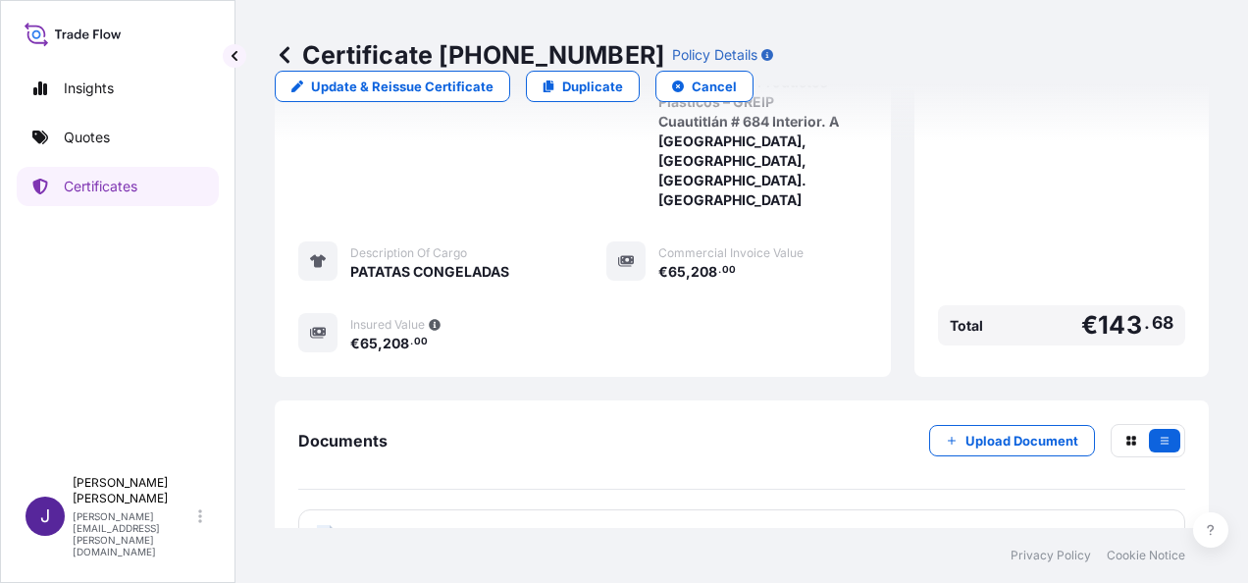
scroll to position [661, 0]
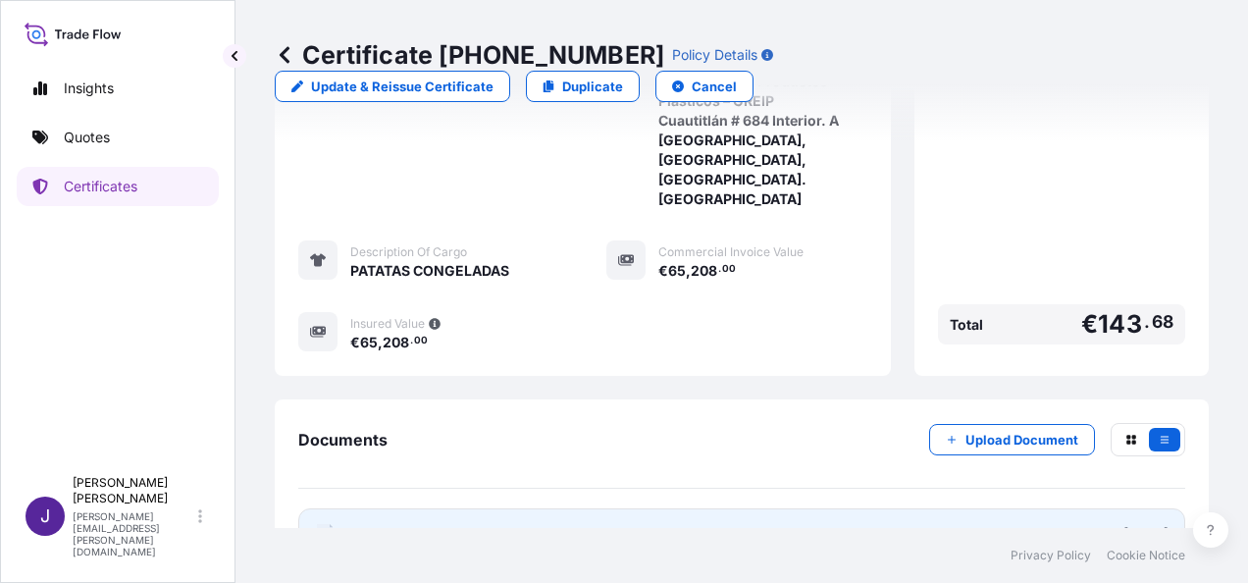
click at [711, 508] on link "PDF Certificate [DATE]" at bounding box center [741, 533] width 887 height 51
